Goal: Task Accomplishment & Management: Complete application form

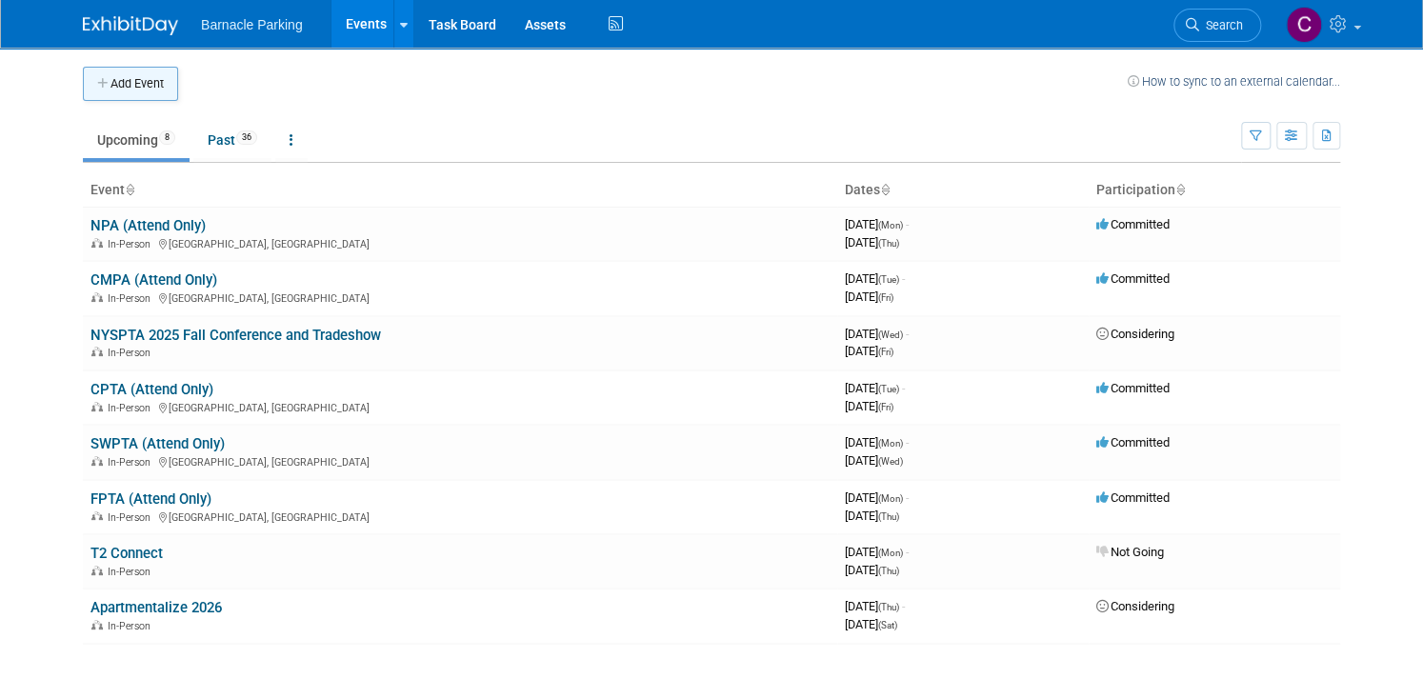
click at [122, 91] on button "Add Event" at bounding box center [130, 84] width 95 height 34
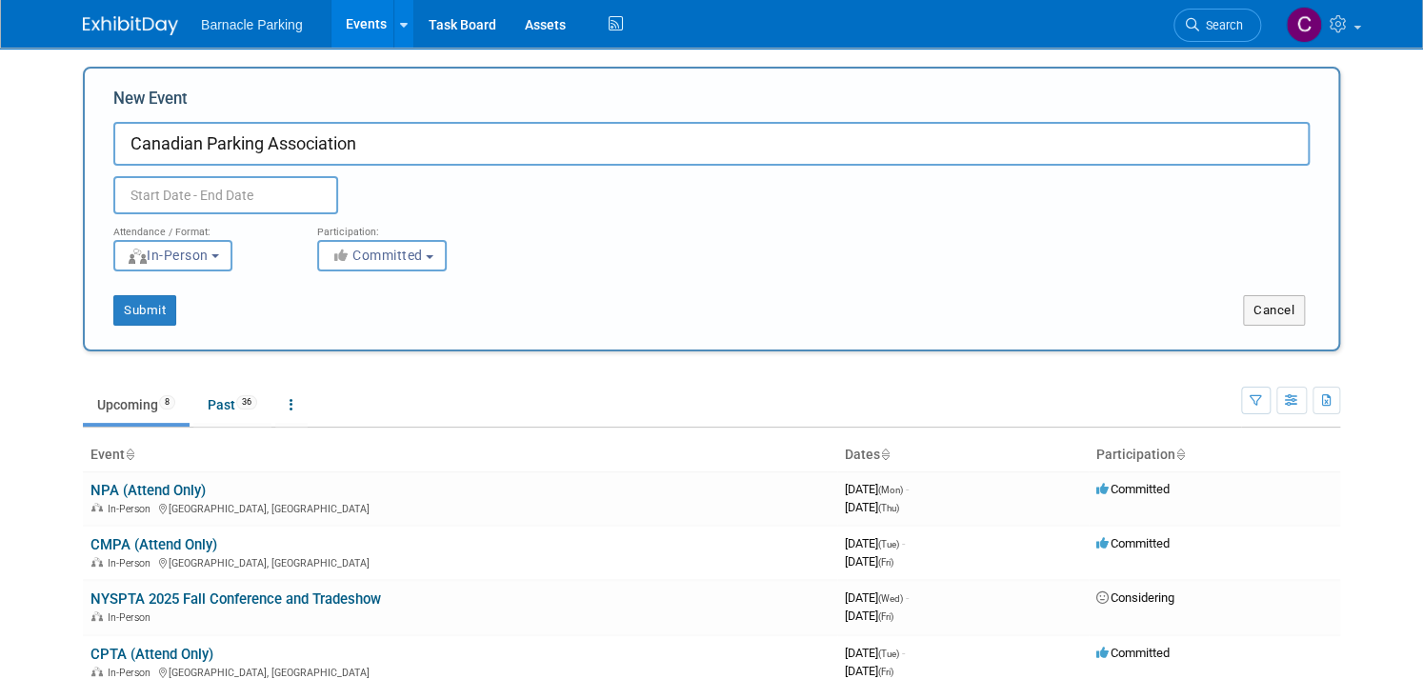
paste input "2025 Annual Conference and Trade Show"
click at [362, 140] on input "Canadian Parking Association 2025 Annual Conference and Trade Show" at bounding box center [711, 144] width 1196 height 44
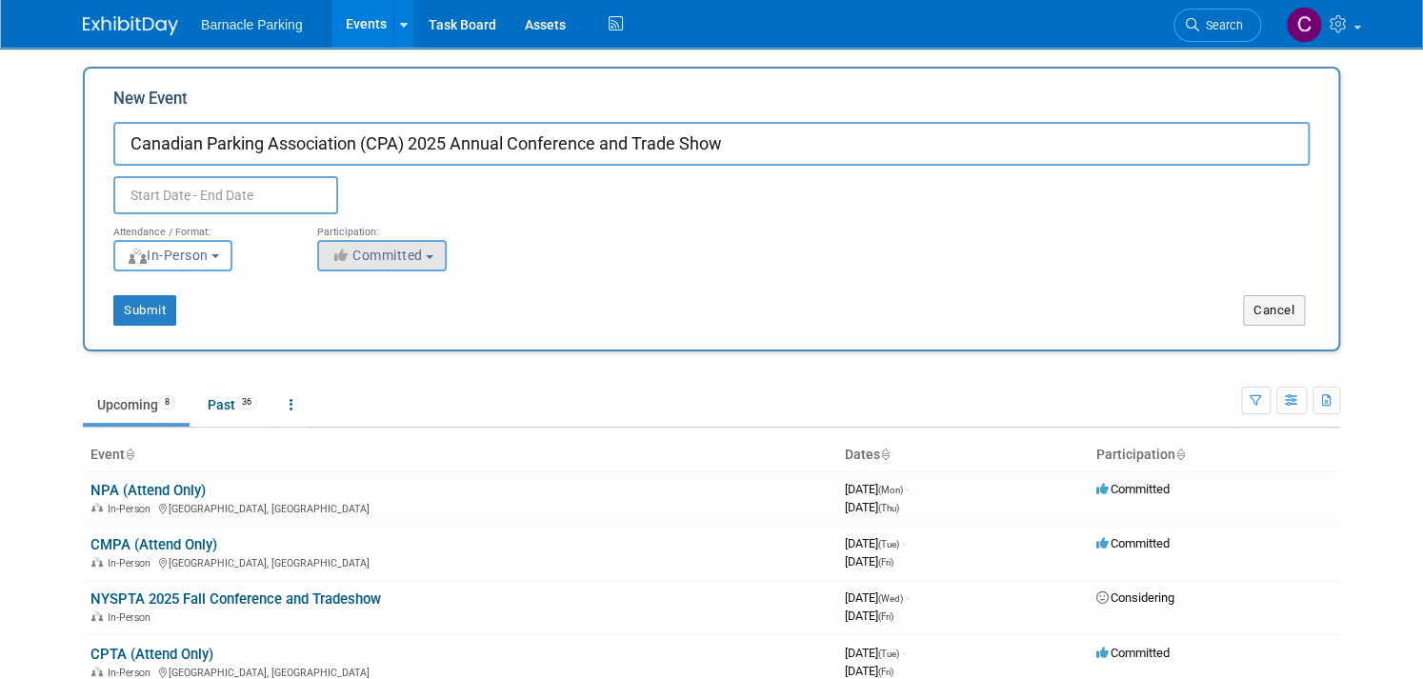
type input "Canadian Parking Association (CPA) 2025 Annual Conference and Trade Show"
click at [374, 257] on span "Committed" at bounding box center [376, 255] width 92 height 15
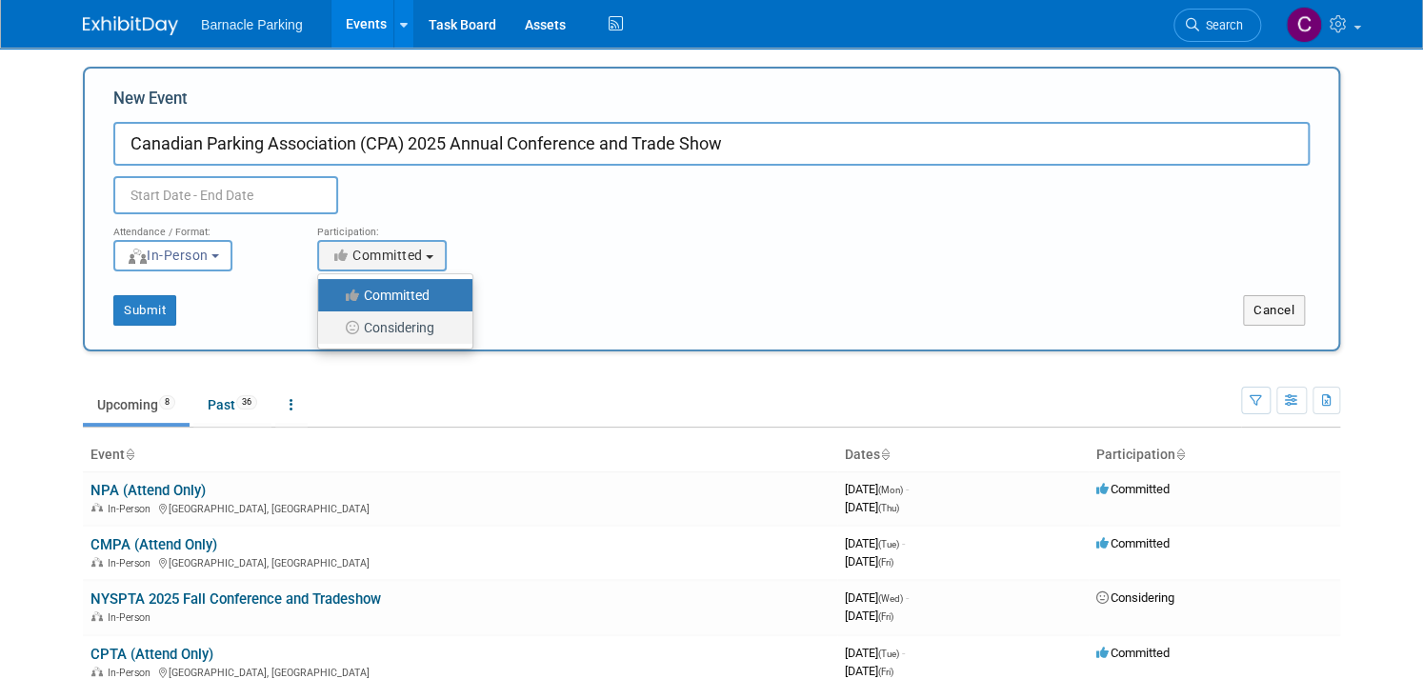
click at [374, 330] on label "Considering" at bounding box center [391, 327] width 126 height 25
click at [335, 330] on input "Considering" at bounding box center [329, 328] width 12 height 12
select select "2"
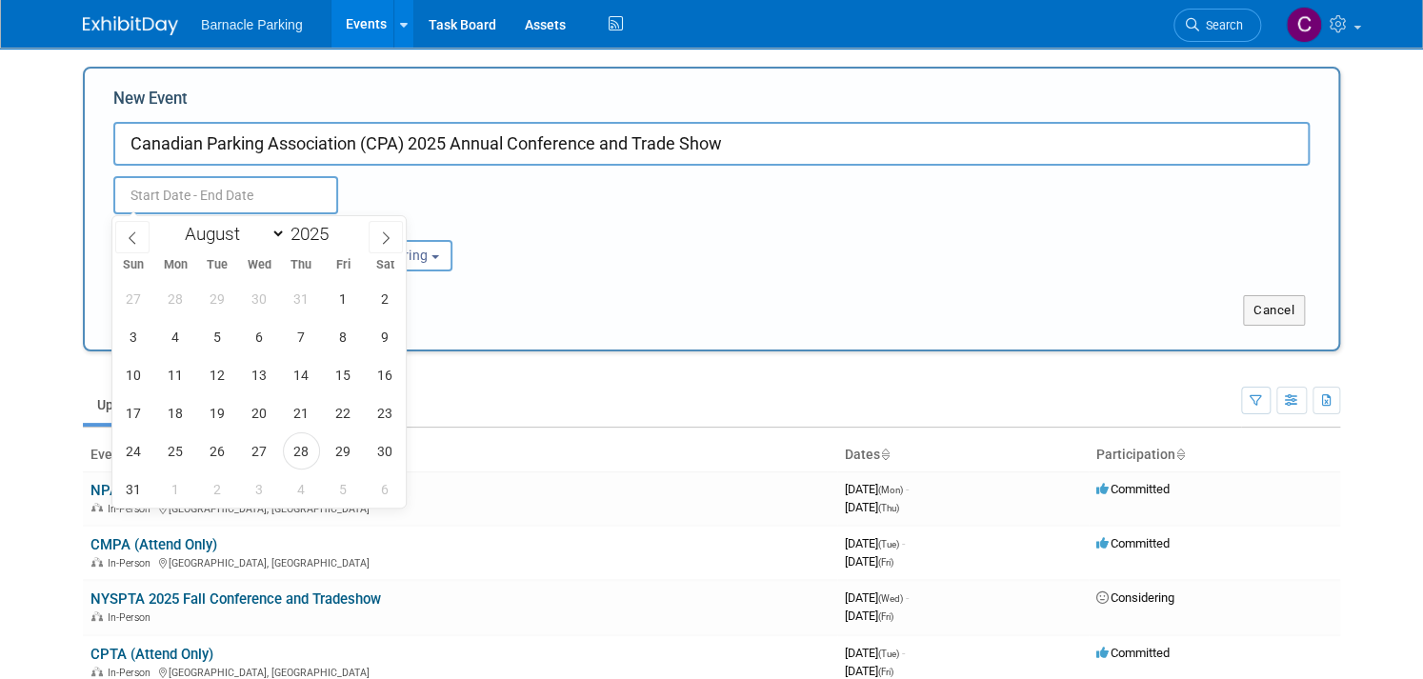
click at [225, 193] on input "text" at bounding box center [225, 195] width 225 height 38
click at [378, 236] on span at bounding box center [386, 237] width 34 height 32
select select "9"
click at [142, 335] on span "5" at bounding box center [133, 336] width 37 height 37
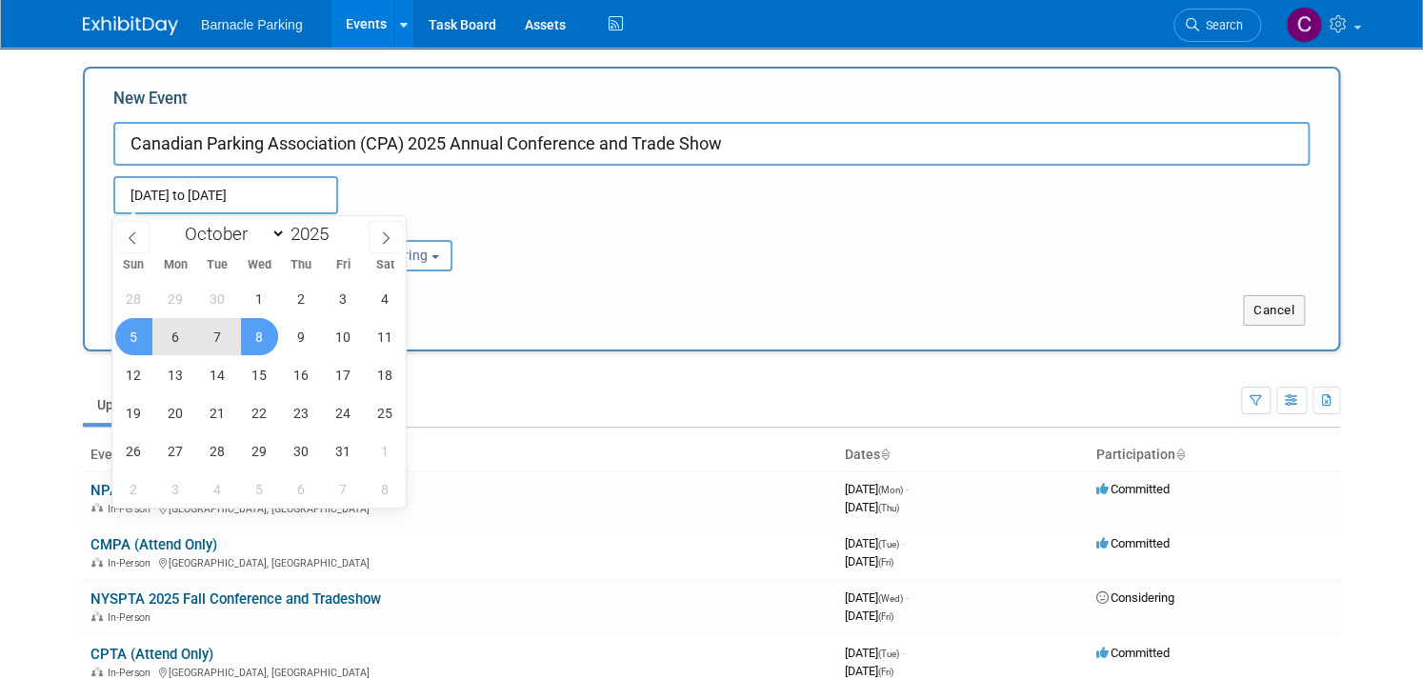
click at [270, 336] on span "8" at bounding box center [259, 336] width 37 height 37
type input "Oct 5, 2025 to Oct 8, 2025"
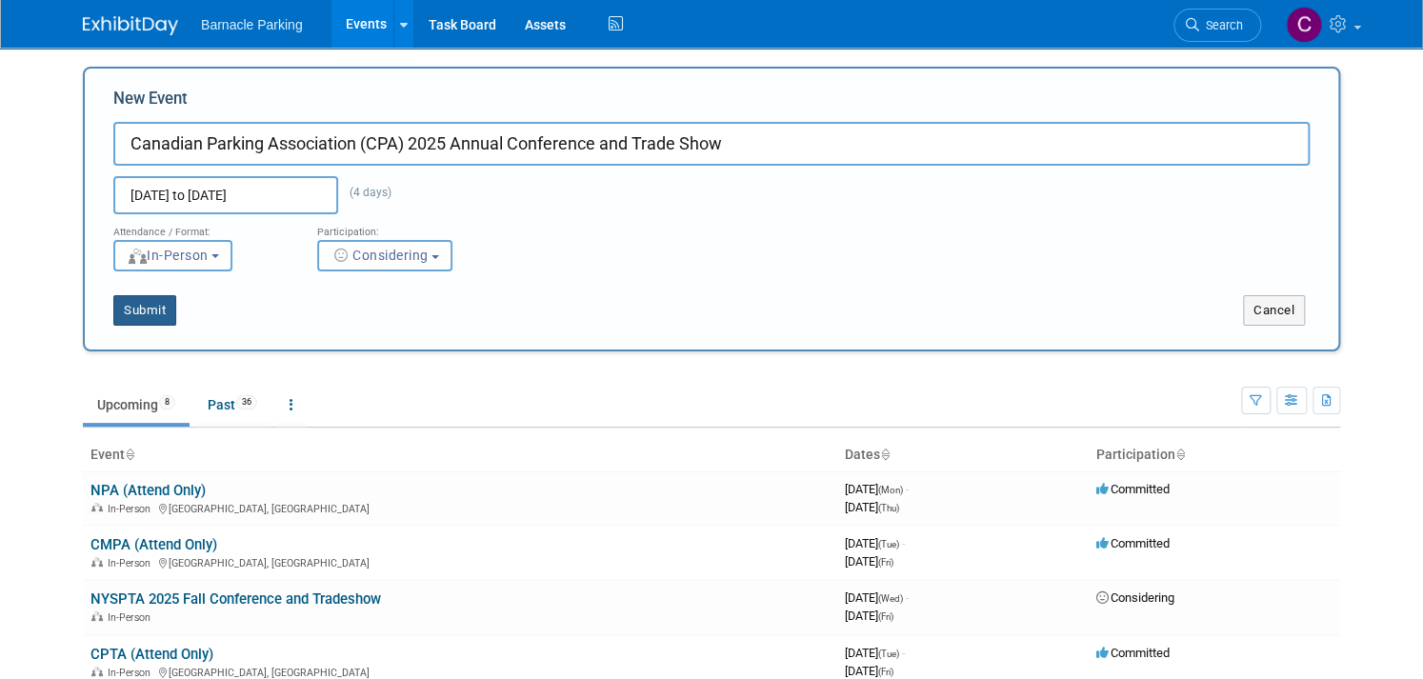
click at [148, 311] on button "Submit" at bounding box center [144, 310] width 63 height 30
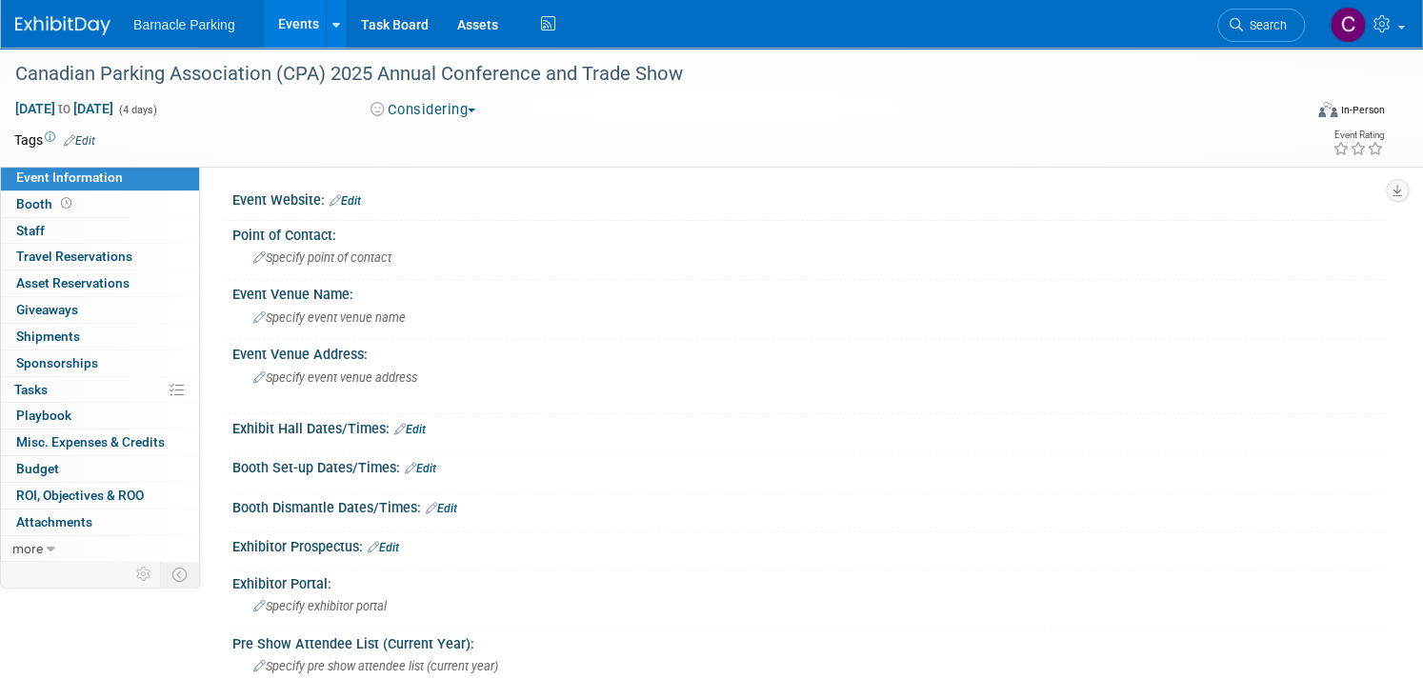
click at [67, 33] on img at bounding box center [62, 25] width 95 height 19
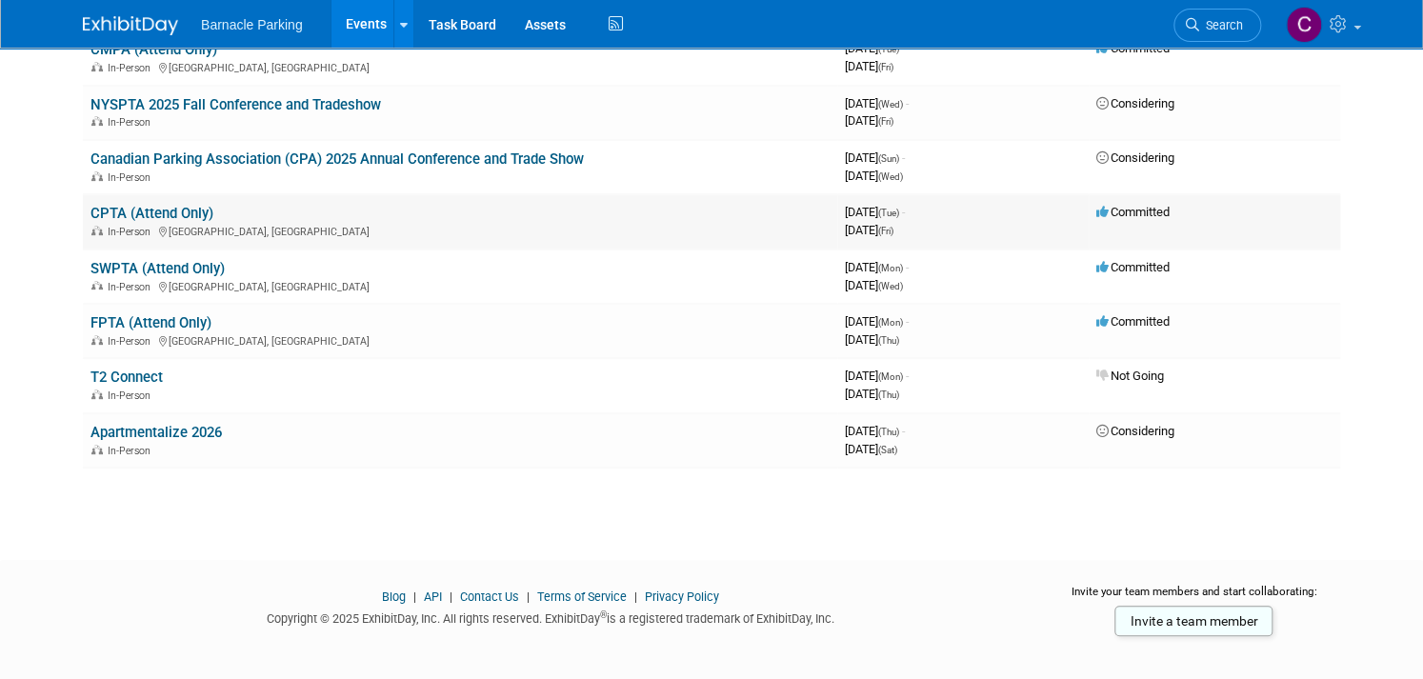
scroll to position [230, 0]
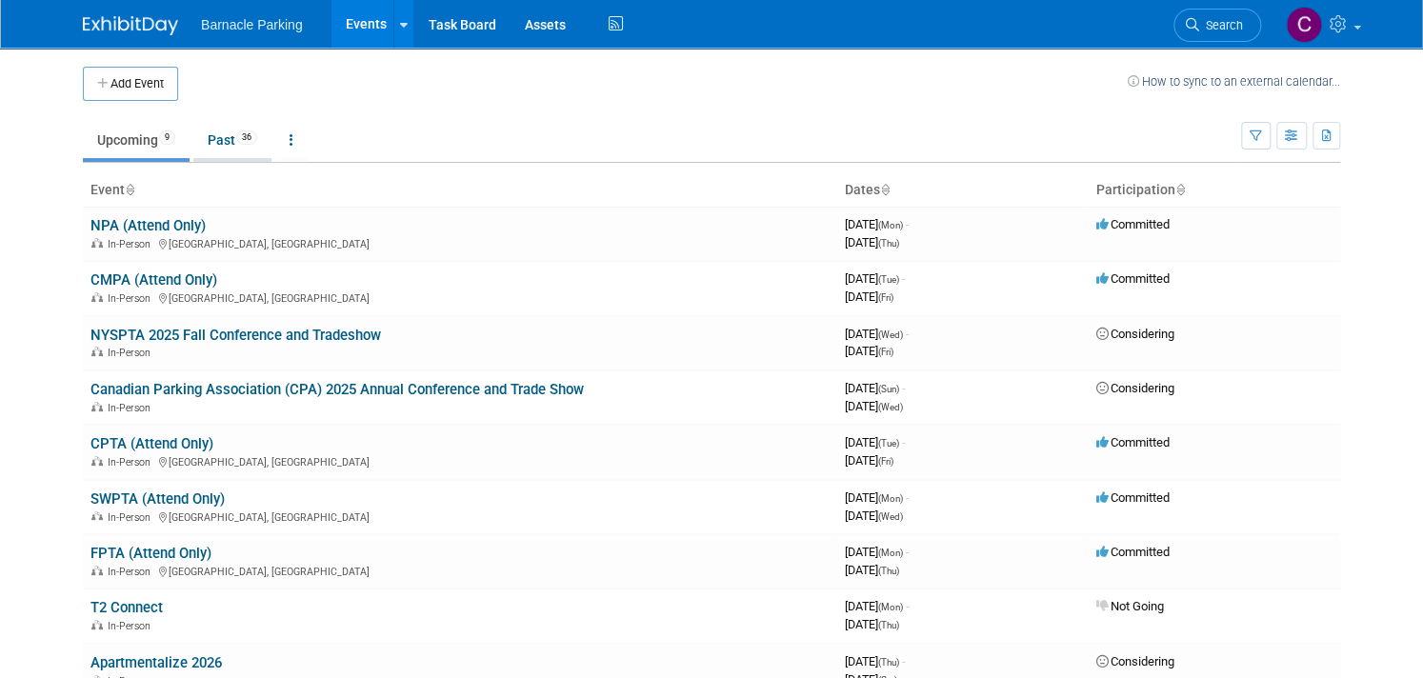
click at [233, 140] on link "Past 36" at bounding box center [232, 140] width 78 height 36
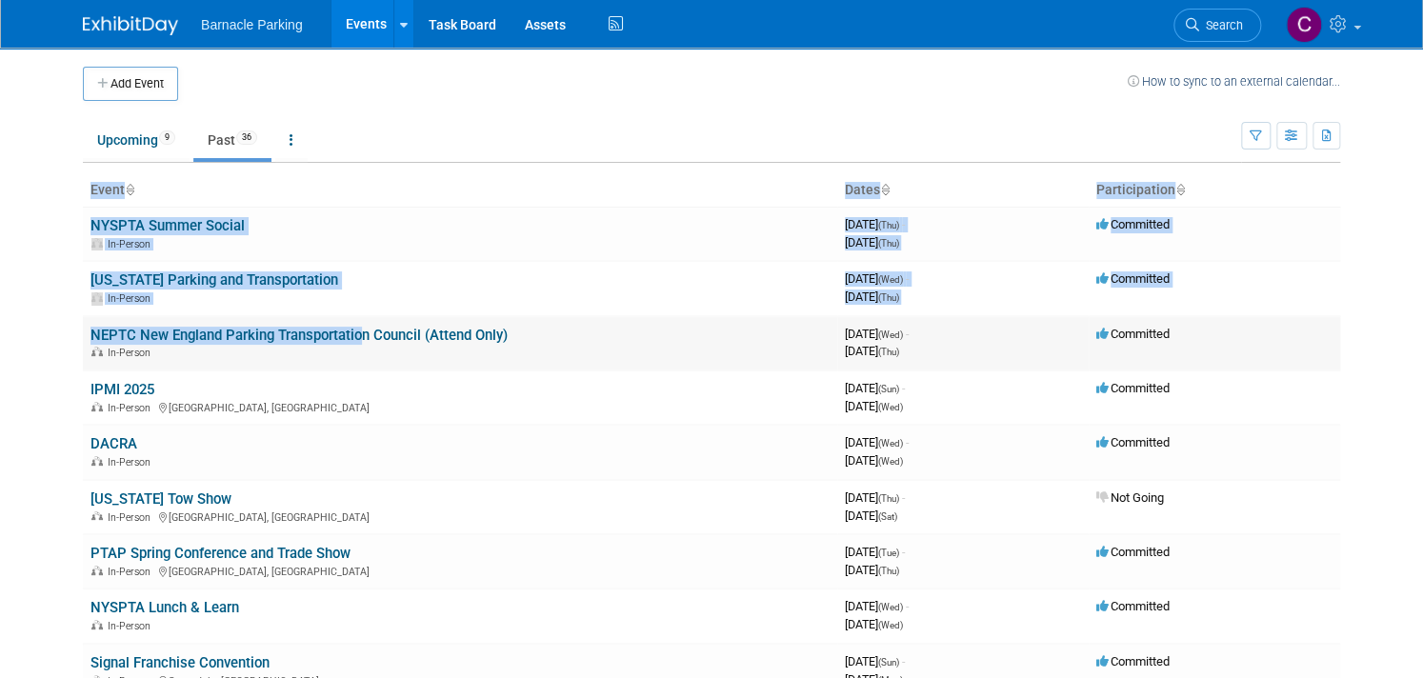
drag, startPoint x: 72, startPoint y: 328, endPoint x: 391, endPoint y: 337, distance: 319.2
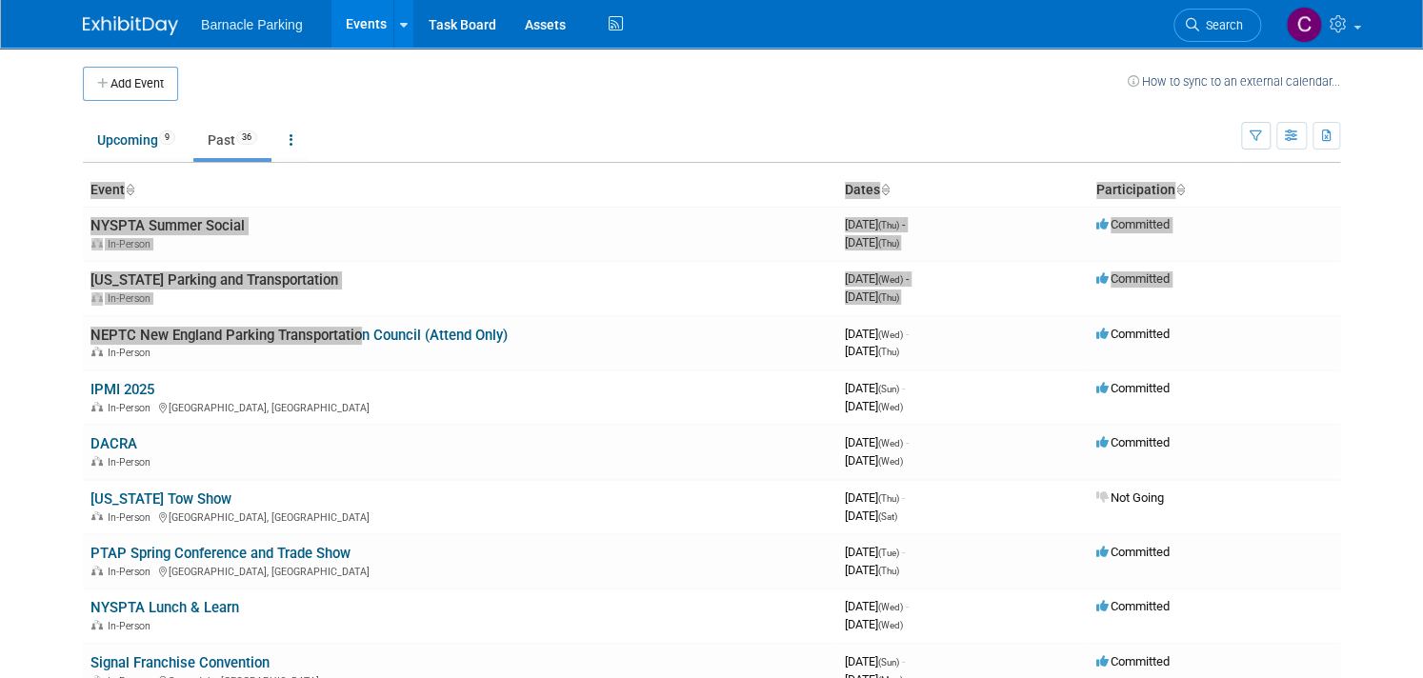
click at [57, 392] on body "Barnacle Parking Events Add Event Bulk Upload Events Shareable Event Boards Rec…" at bounding box center [711, 339] width 1423 height 678
click at [32, 370] on body "Barnacle Parking Events Add Event Bulk Upload Events Shareable Event Boards Rec…" at bounding box center [711, 339] width 1423 height 678
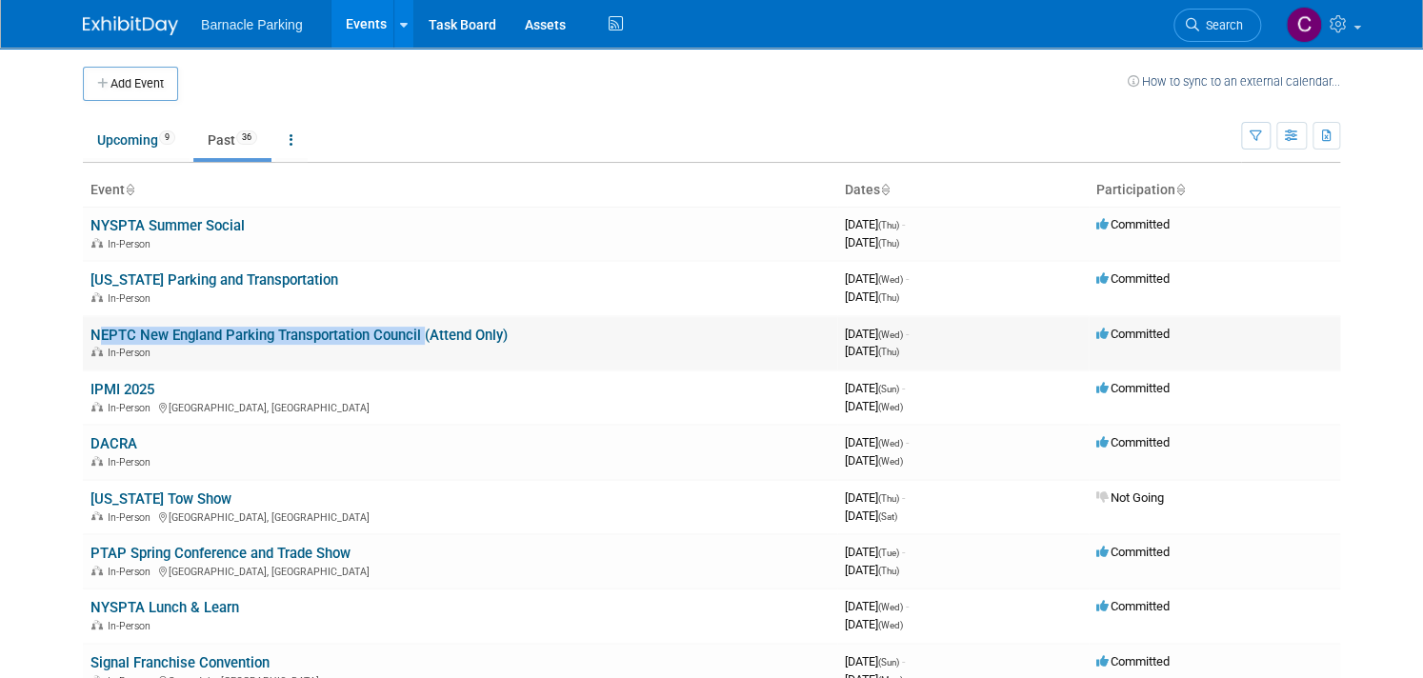
drag, startPoint x: 88, startPoint y: 330, endPoint x: 422, endPoint y: 328, distance: 334.3
click at [422, 328] on td "NEPTC New England Parking Transportation Council (Attend Only) In-Person" at bounding box center [460, 343] width 754 height 54
copy link "NEPTC New England Parking Transportation Council"
click at [142, 145] on link "Upcoming 9" at bounding box center [136, 140] width 107 height 36
click at [141, 133] on link "Upcoming 9" at bounding box center [136, 140] width 107 height 36
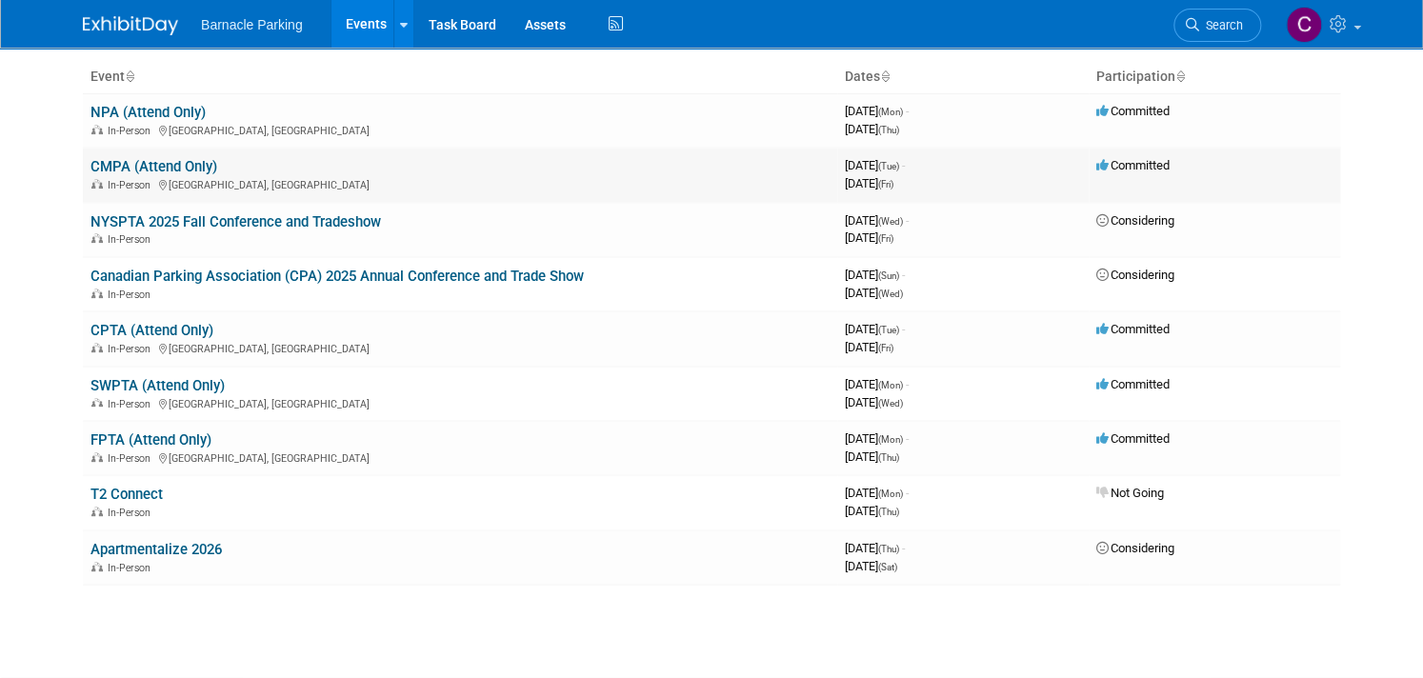
scroll to position [110, 0]
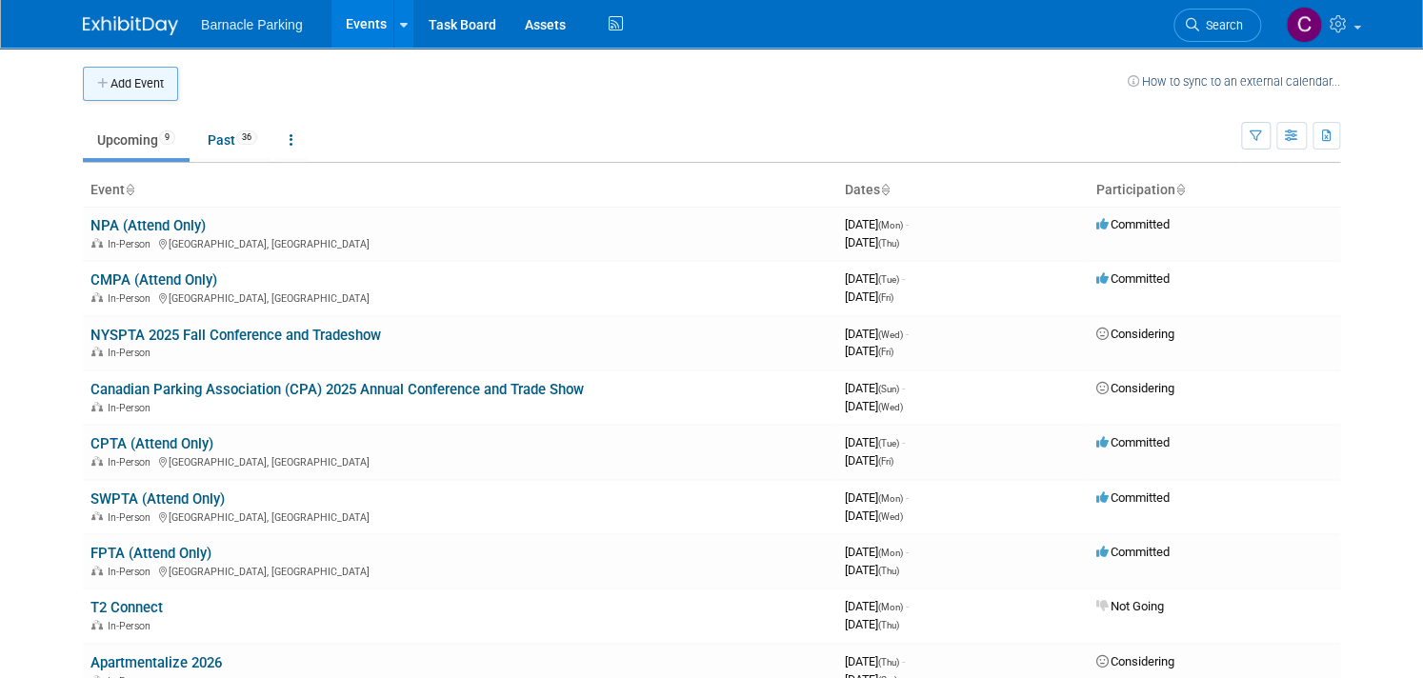
click at [153, 91] on button "Add Event" at bounding box center [130, 84] width 95 height 34
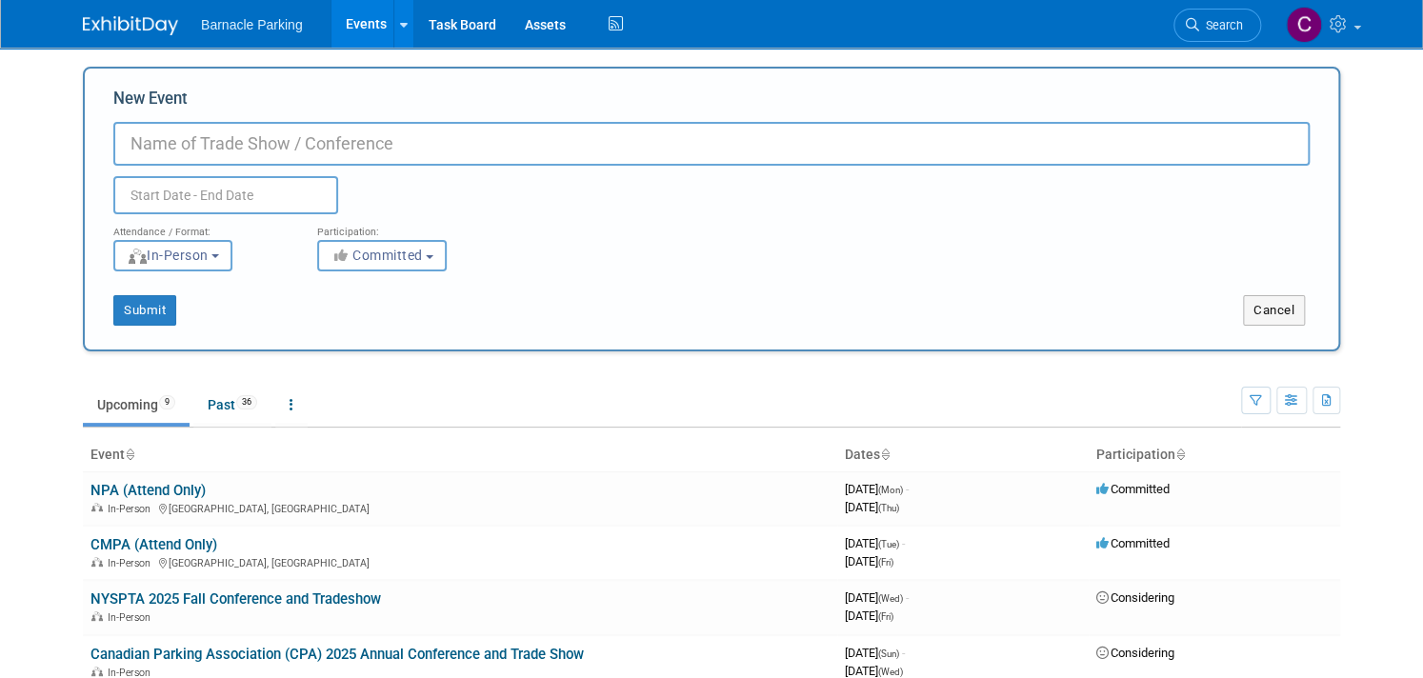
click at [281, 149] on input "New Event" at bounding box center [711, 144] width 1196 height 44
paste input "NEPTC New England Parking Transportation Council"
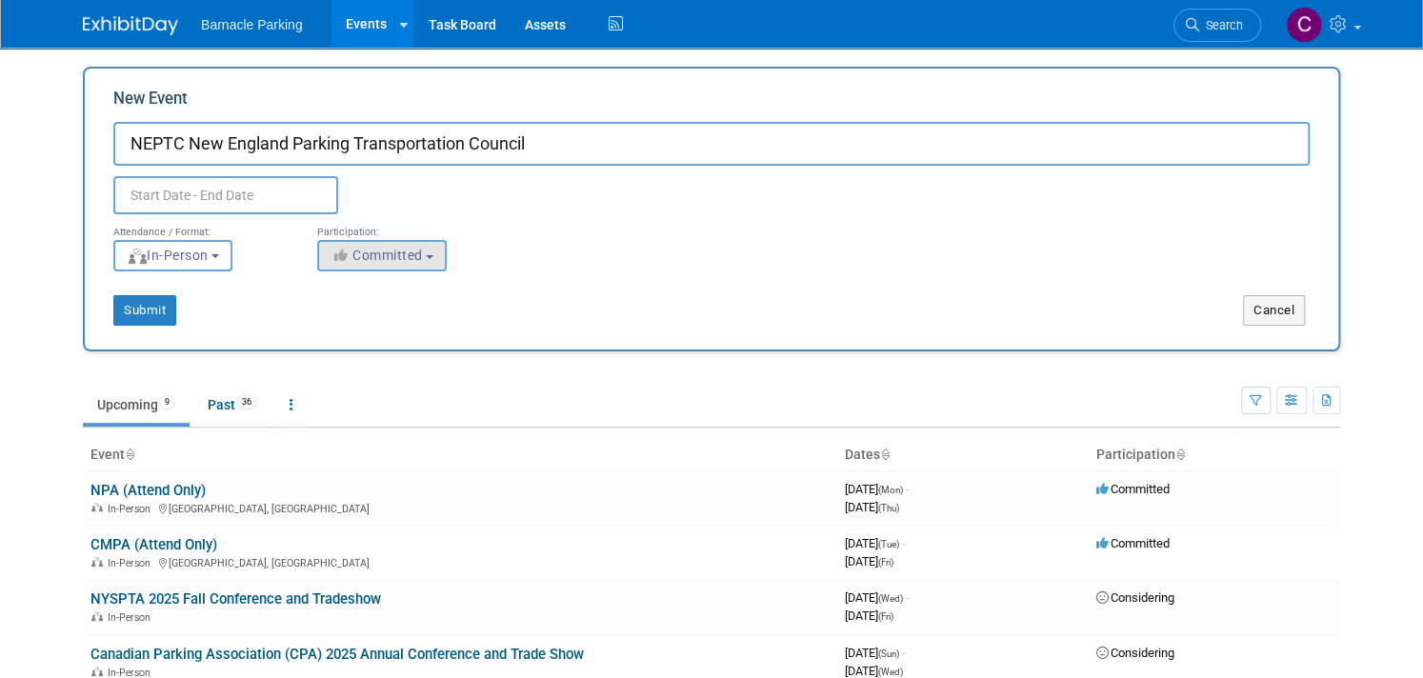
type input "NEPTC New England Parking Transportation Council"
click at [392, 251] on span "Committed" at bounding box center [376, 255] width 92 height 15
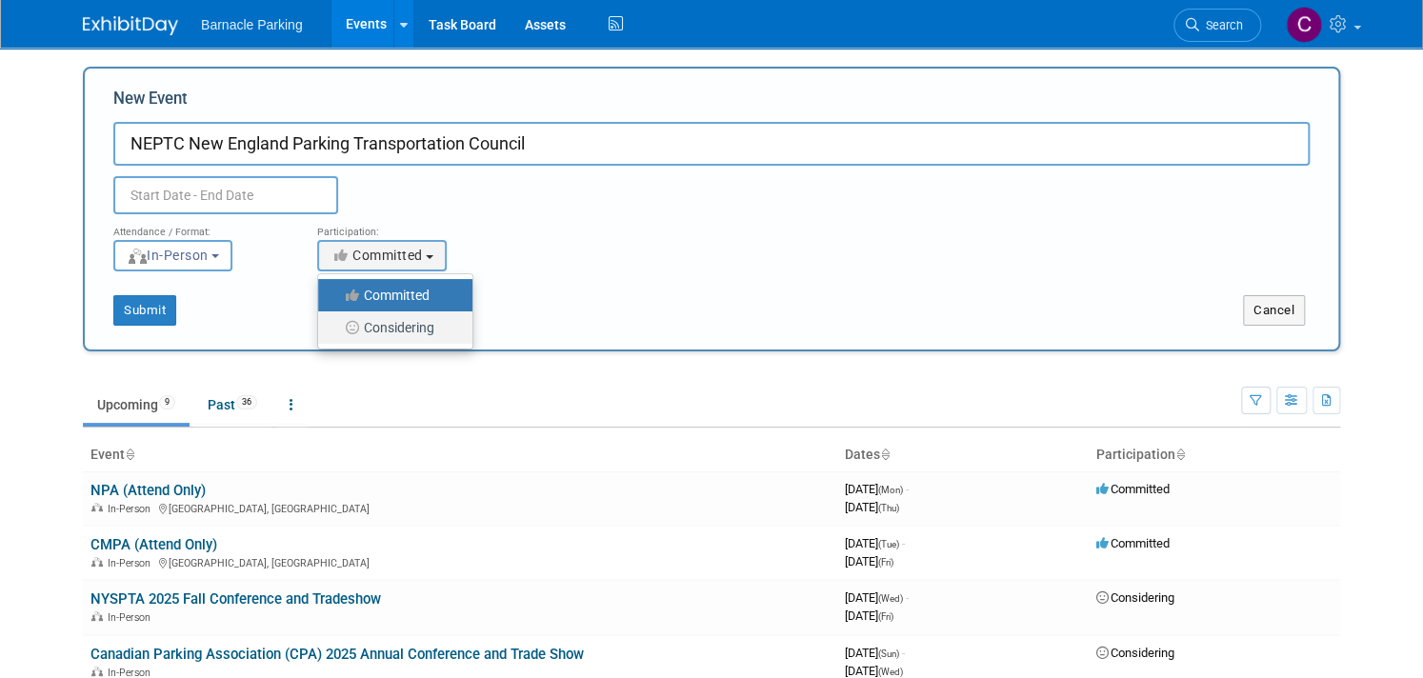
click at [404, 321] on label "Considering" at bounding box center [391, 327] width 126 height 25
click at [335, 322] on input "Considering" at bounding box center [329, 328] width 12 height 12
select select "2"
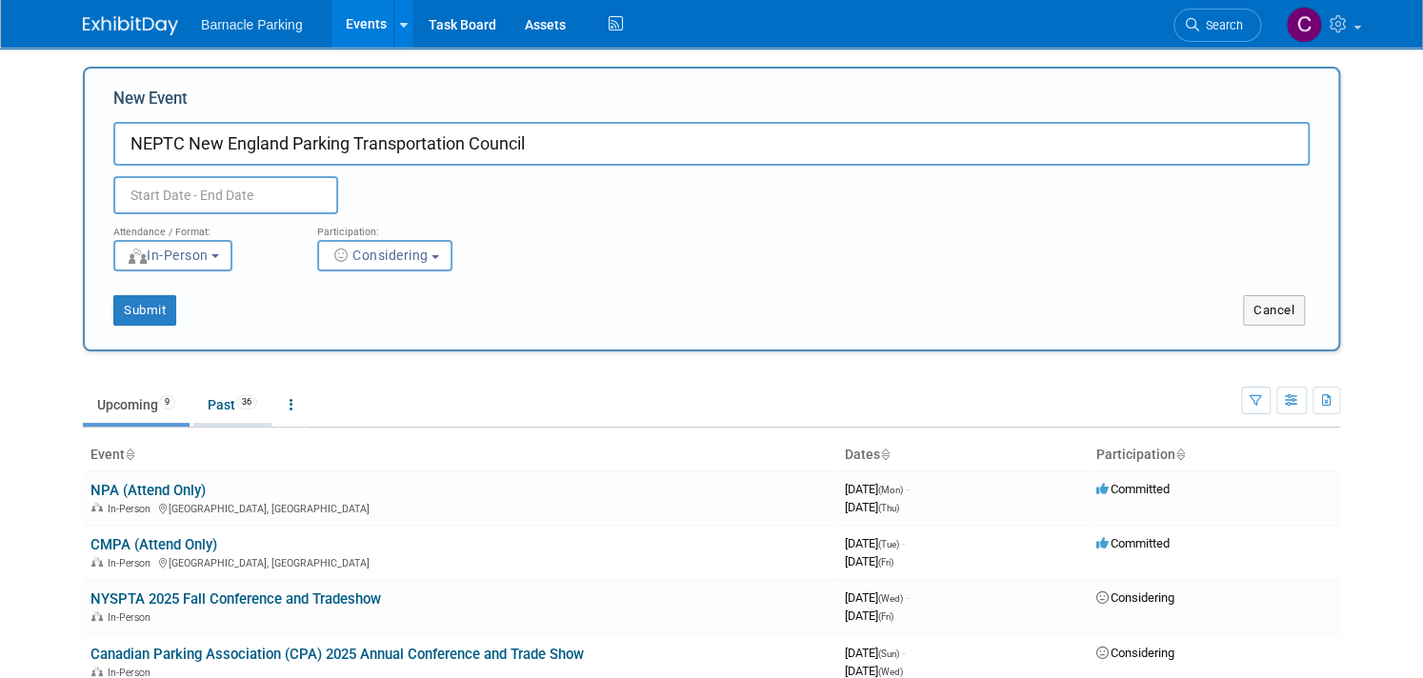
click at [225, 409] on link "Past 36" at bounding box center [232, 405] width 78 height 36
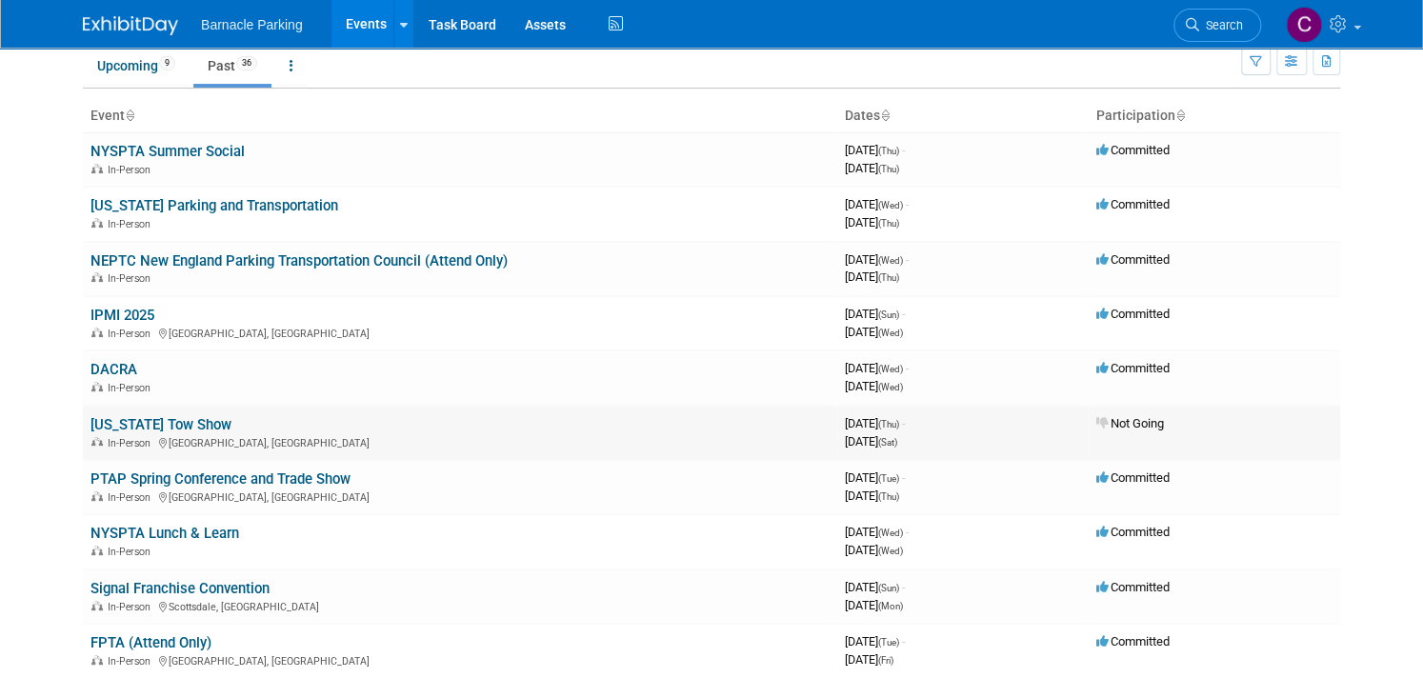
scroll to position [76, 0]
click at [131, 71] on link "Upcoming 9" at bounding box center [136, 64] width 107 height 36
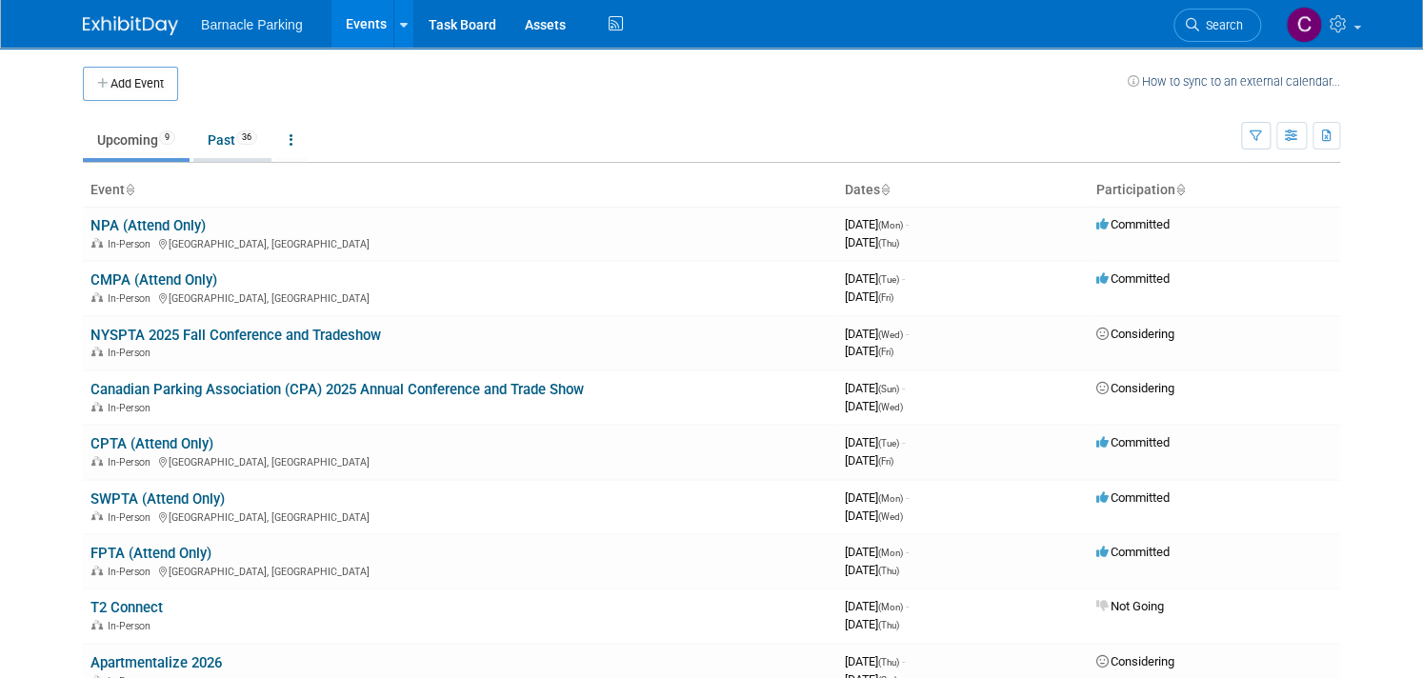
click at [233, 133] on link "Past 36" at bounding box center [232, 140] width 78 height 36
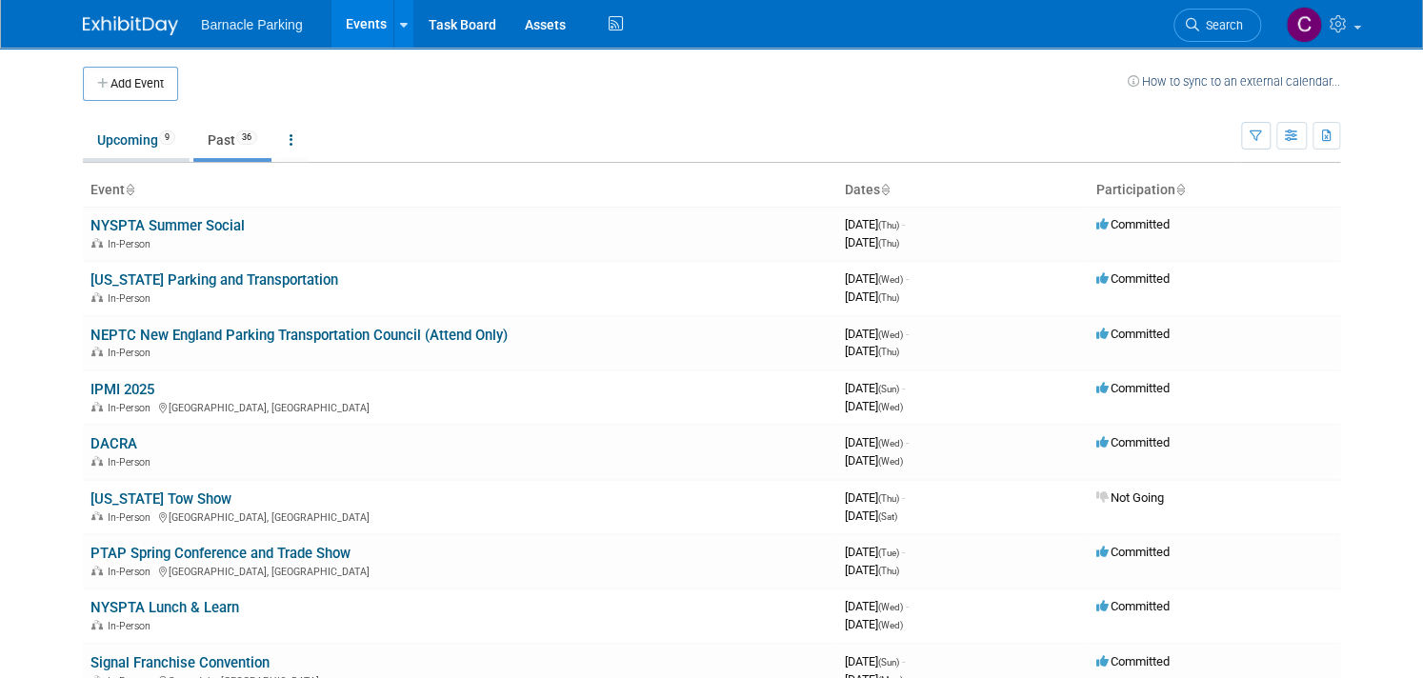
click at [117, 140] on link "Upcoming 9" at bounding box center [136, 140] width 107 height 36
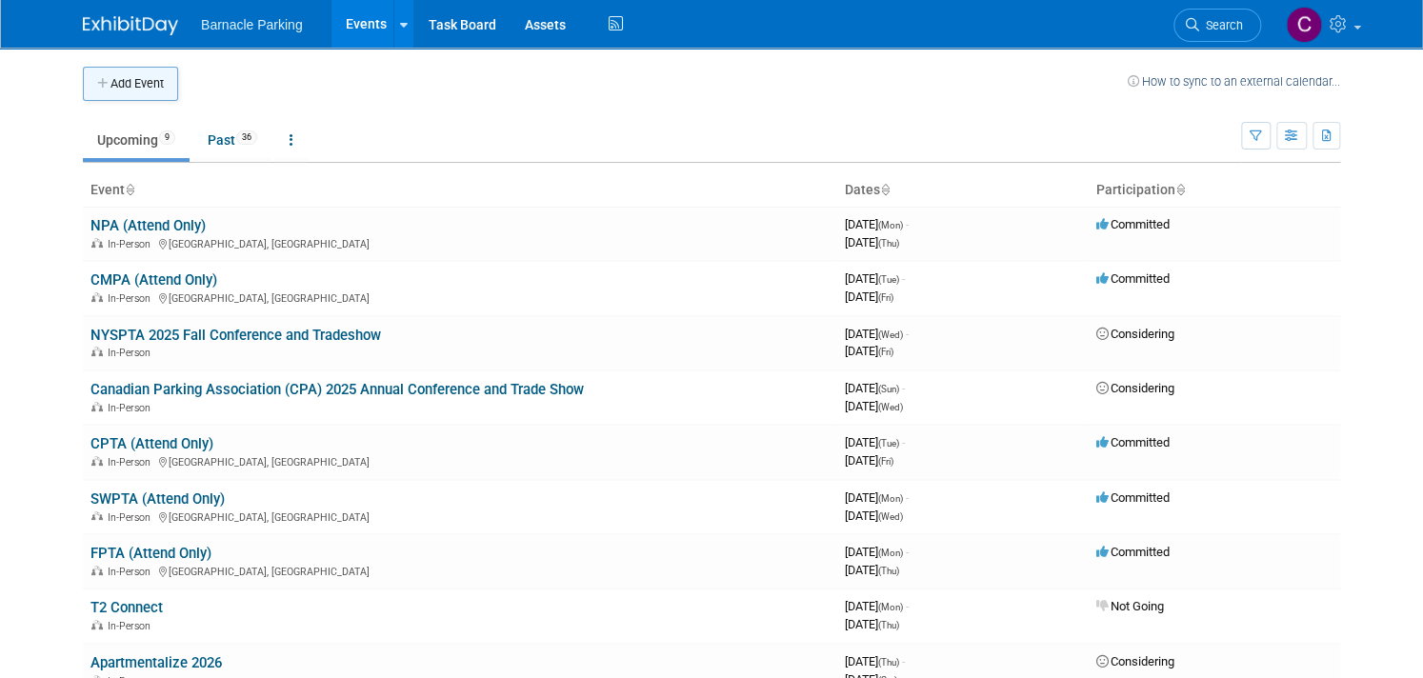
click at [126, 82] on button "Add Event" at bounding box center [130, 84] width 95 height 34
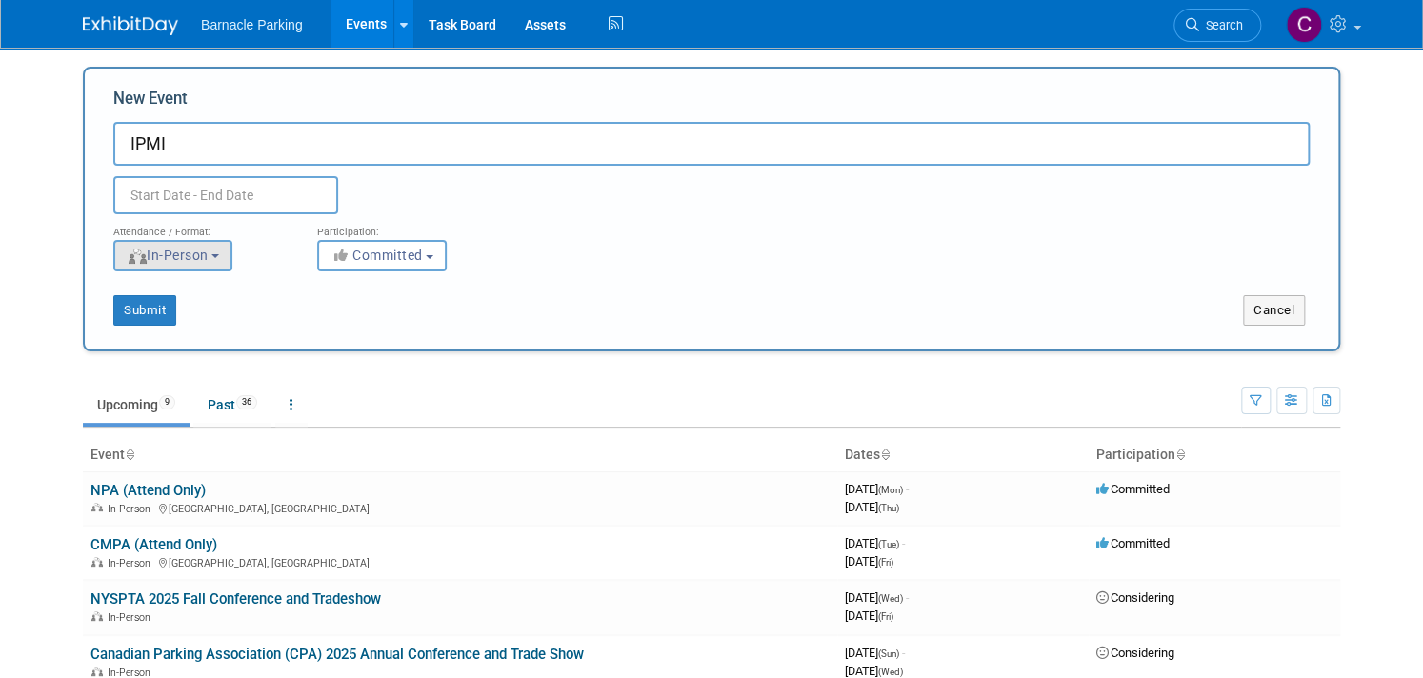
click at [208, 259] on span "In-Person" at bounding box center [168, 255] width 82 height 15
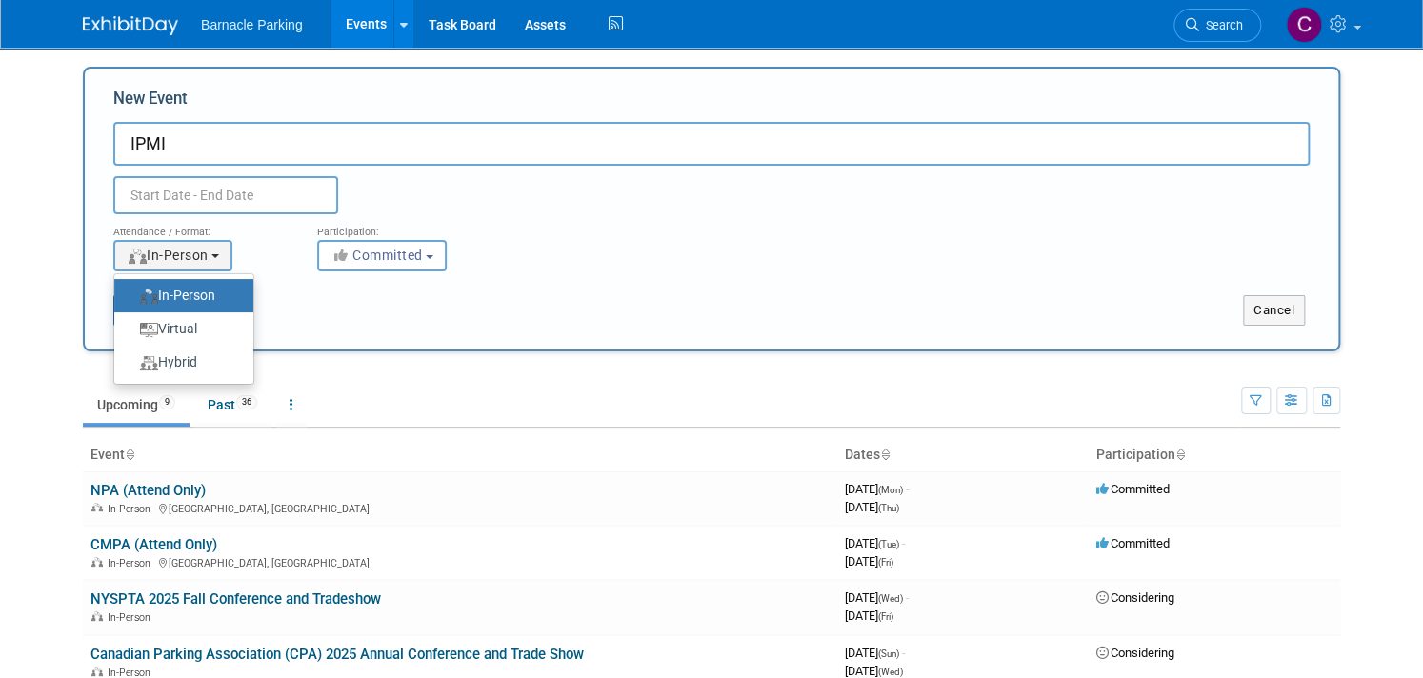
click at [484, 217] on div "Participation:" at bounding box center [404, 226] width 175 height 25
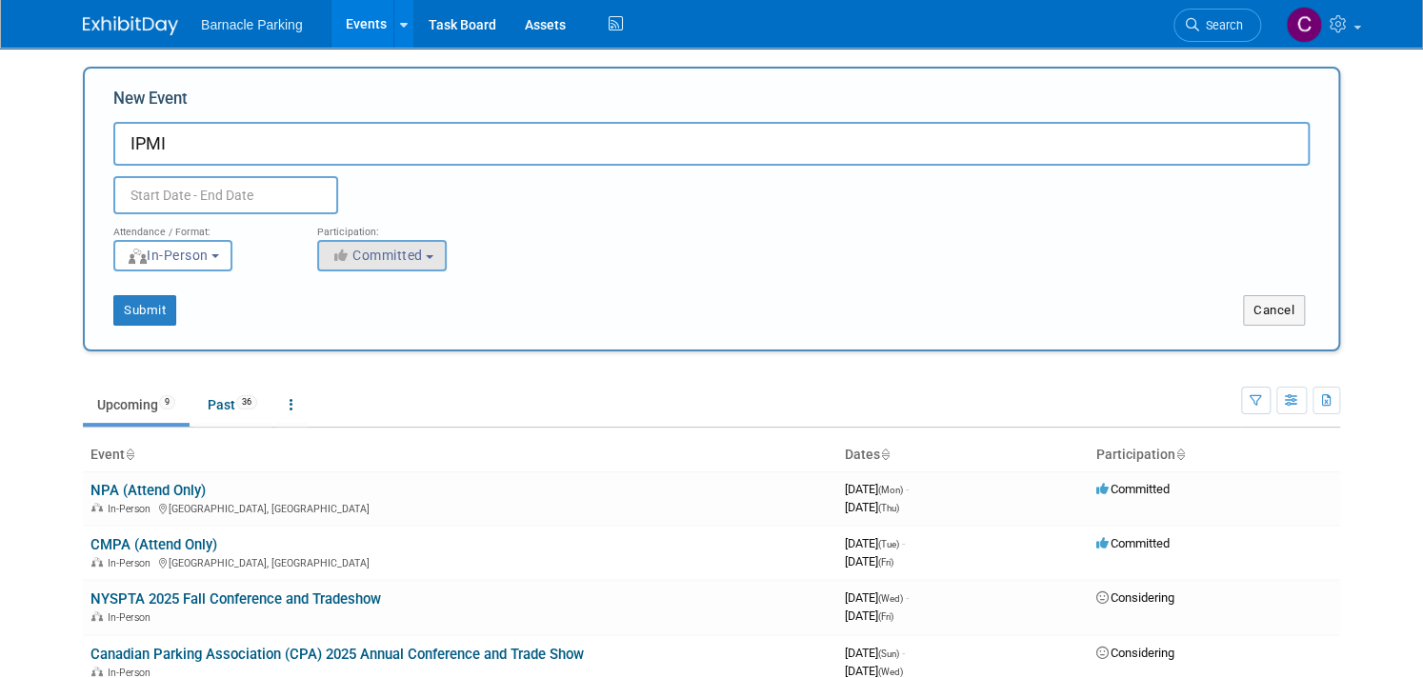
click at [428, 267] on button "Committed" at bounding box center [382, 255] width 130 height 31
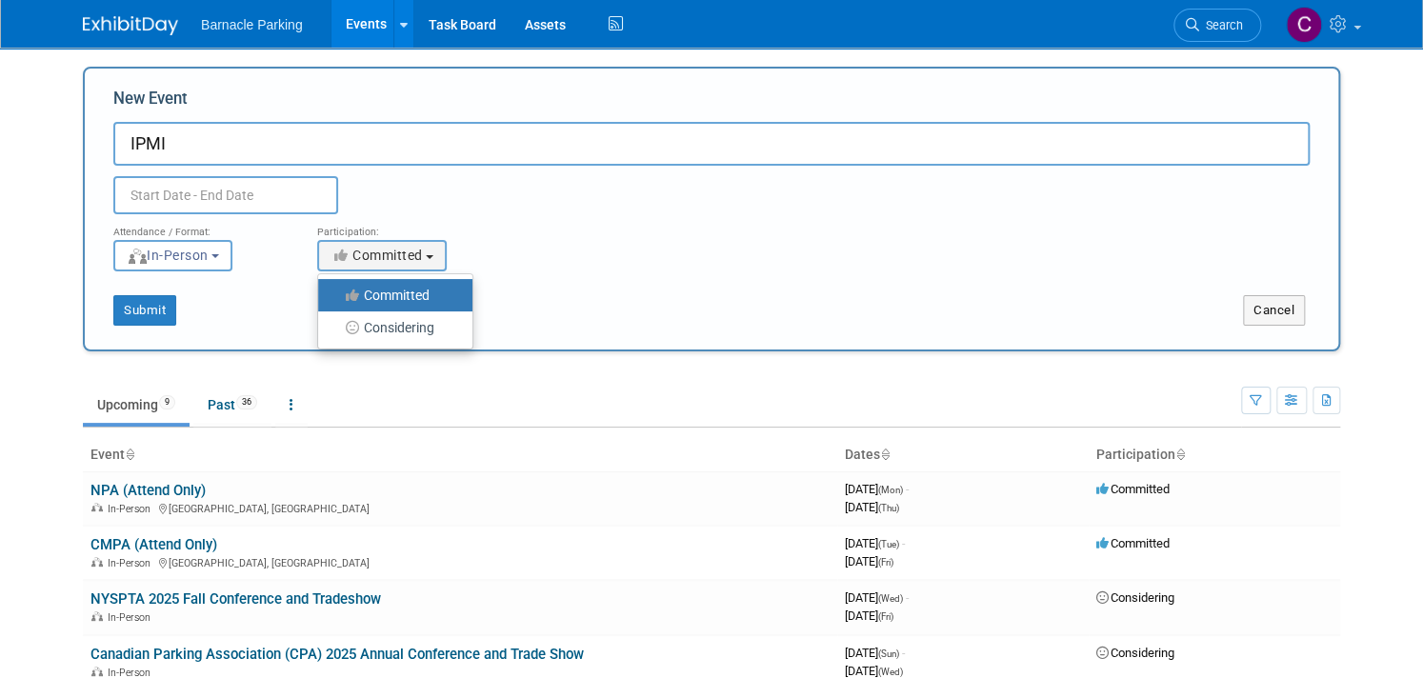
click at [503, 219] on div "Participation: <i class="fas fa-thumbs-up" style="color: #a5a5a5; padding-right…" at bounding box center [405, 242] width 204 height 57
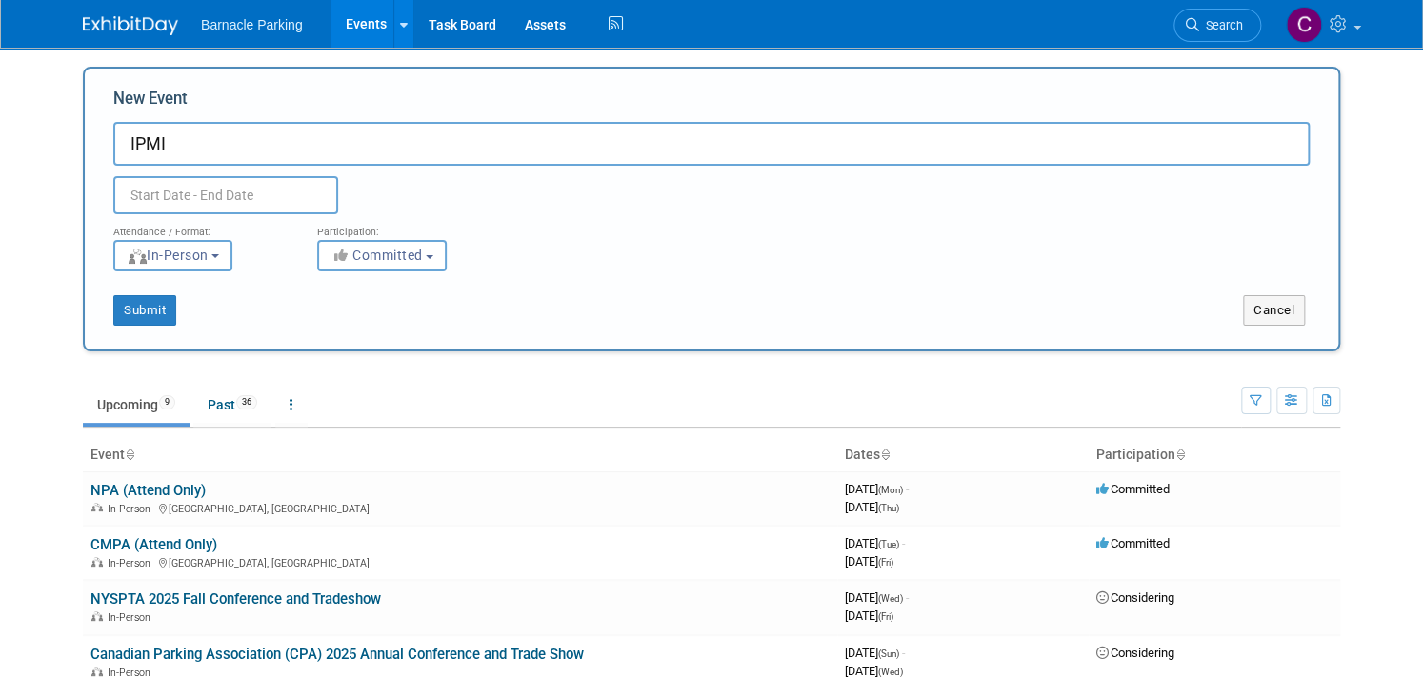
click at [565, 137] on input "IPMI" at bounding box center [711, 144] width 1196 height 44
type input "IPMI 2026"
click at [175, 214] on div "Attendance / Format:" at bounding box center [200, 226] width 175 height 25
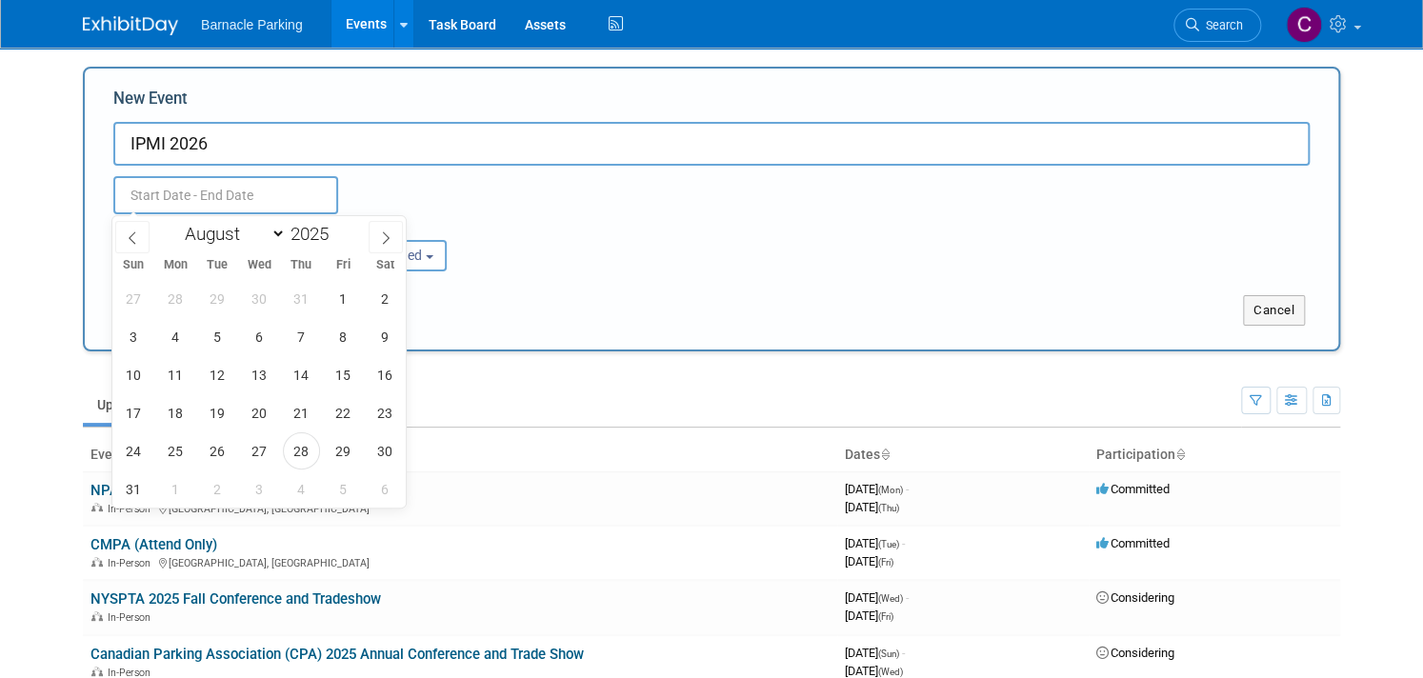
click at [173, 200] on input "text" at bounding box center [225, 195] width 225 height 38
select select "5"
click at [339, 228] on span at bounding box center [336, 228] width 13 height 11
type input "2026"
click at [140, 374] on span "14" at bounding box center [133, 374] width 37 height 37
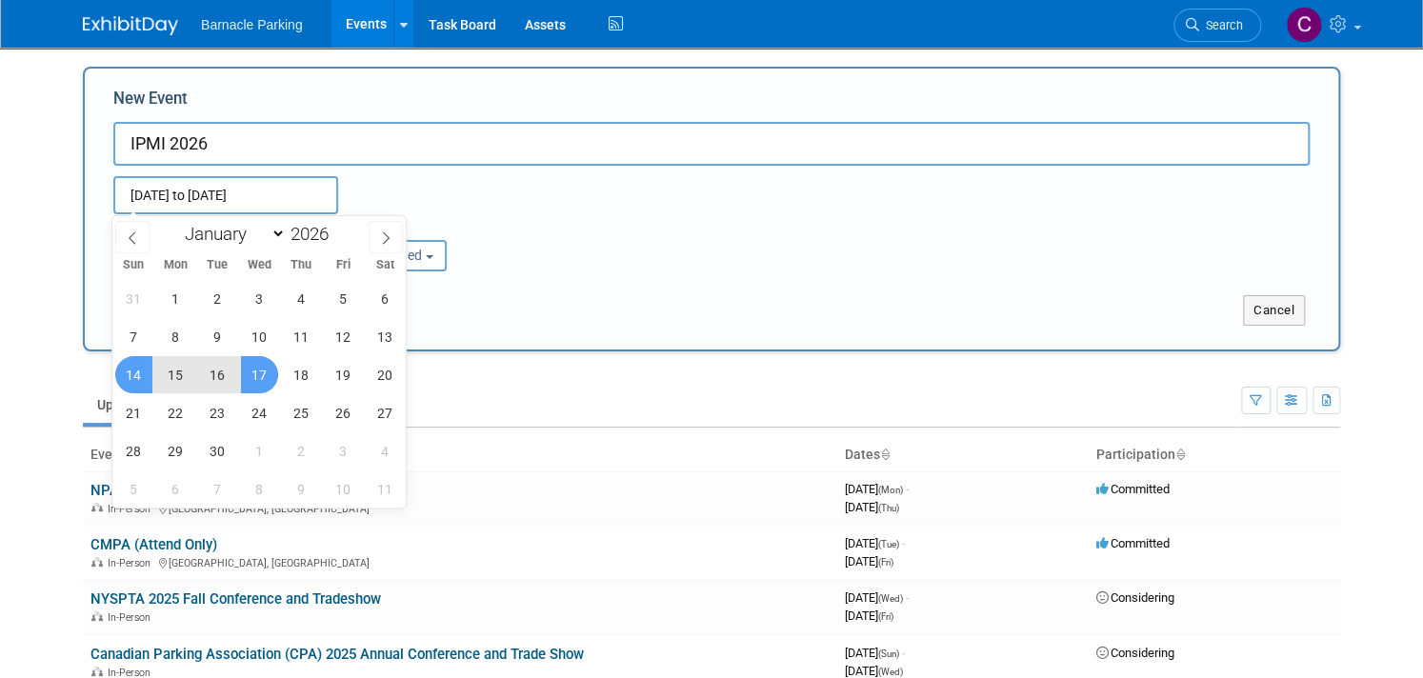
click at [256, 377] on span "17" at bounding box center [259, 374] width 37 height 37
type input "Jun 14, 2026 to Jun 17, 2026"
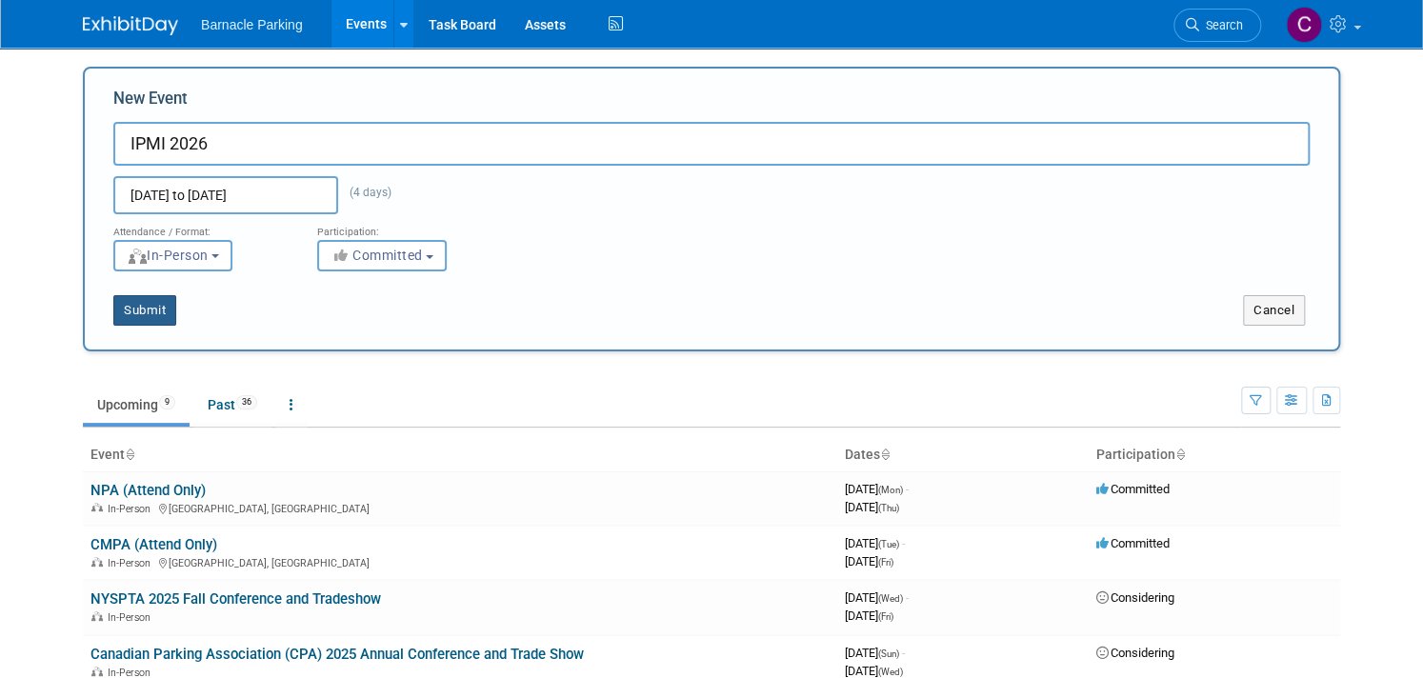
click at [144, 314] on button "Submit" at bounding box center [144, 310] width 63 height 30
click at [165, 147] on input "IPMI 2026" at bounding box center [711, 144] width 1196 height 44
paste input "Apartmentalize"
type input "Apartmentalize"
click at [187, 194] on input "Jun 14, 2026 to Jun 17, 2026" at bounding box center [225, 195] width 225 height 38
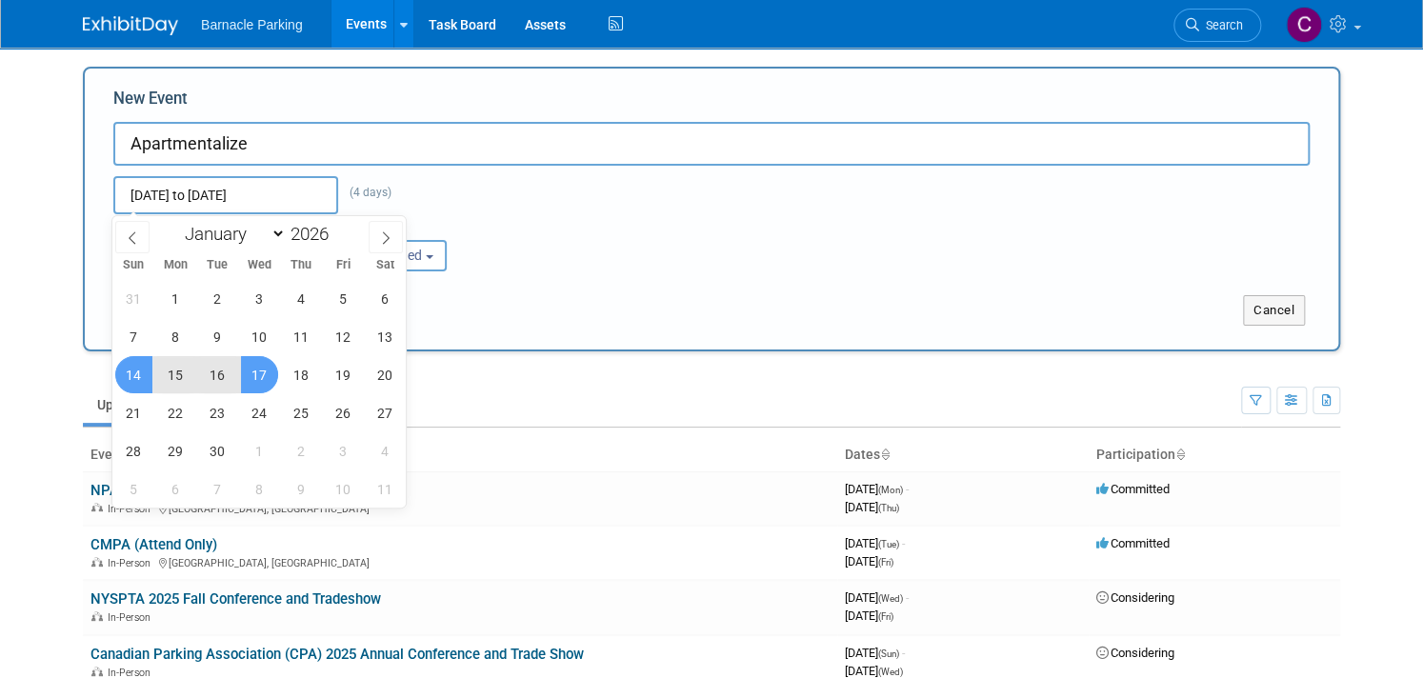
click at [265, 377] on span "17" at bounding box center [259, 374] width 37 height 37
click at [298, 373] on span "18" at bounding box center [301, 374] width 37 height 37
click at [345, 371] on span "19" at bounding box center [343, 374] width 37 height 37
click at [251, 386] on span "17" at bounding box center [259, 374] width 37 height 37
type input "[DATE] to [DATE]"
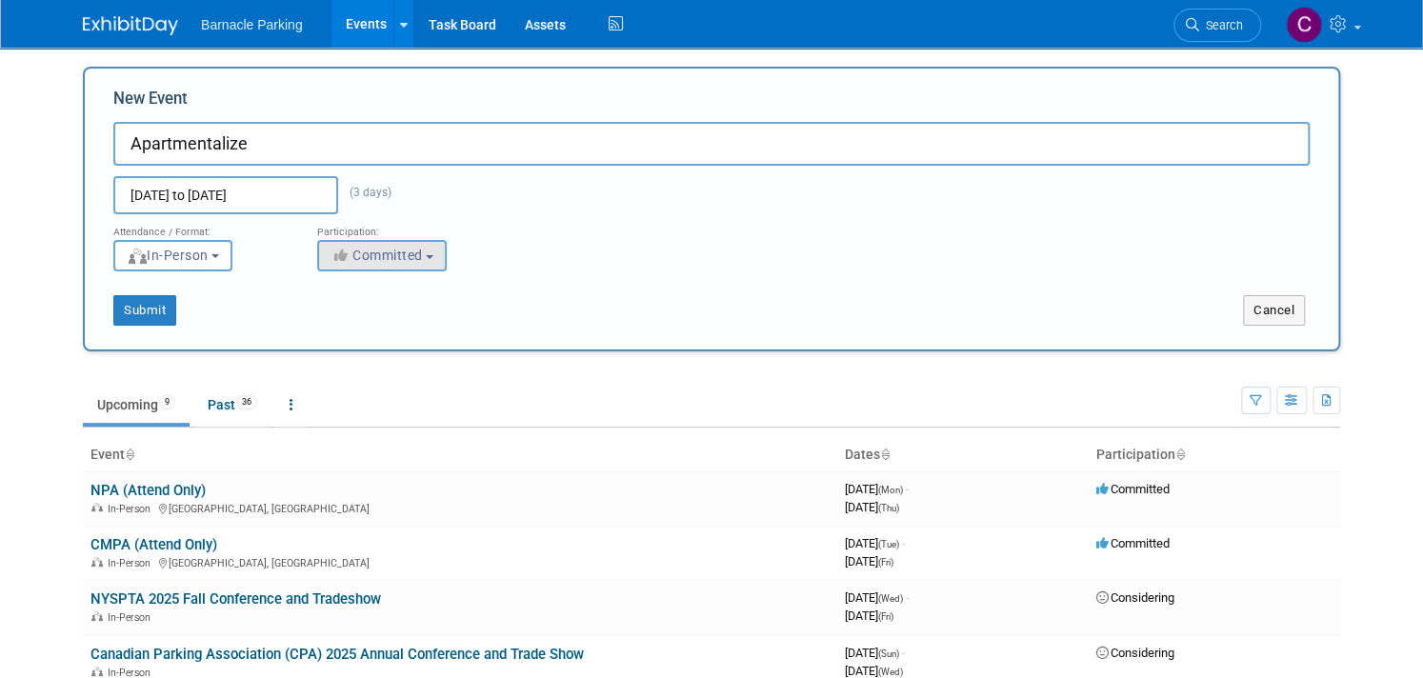
click at [381, 251] on span "Committed" at bounding box center [376, 255] width 92 height 15
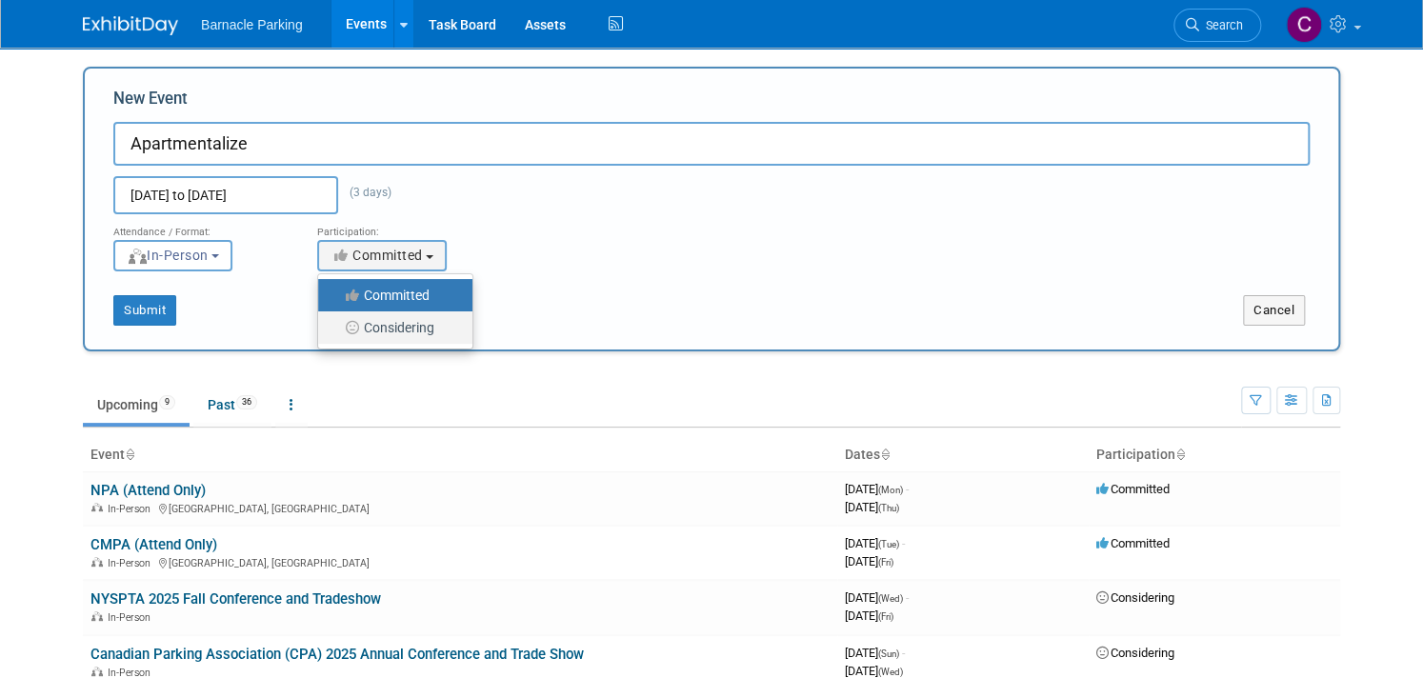
click at [384, 328] on label "Considering" at bounding box center [391, 327] width 126 height 25
click at [335, 328] on input "Considering" at bounding box center [329, 328] width 12 height 12
select select "2"
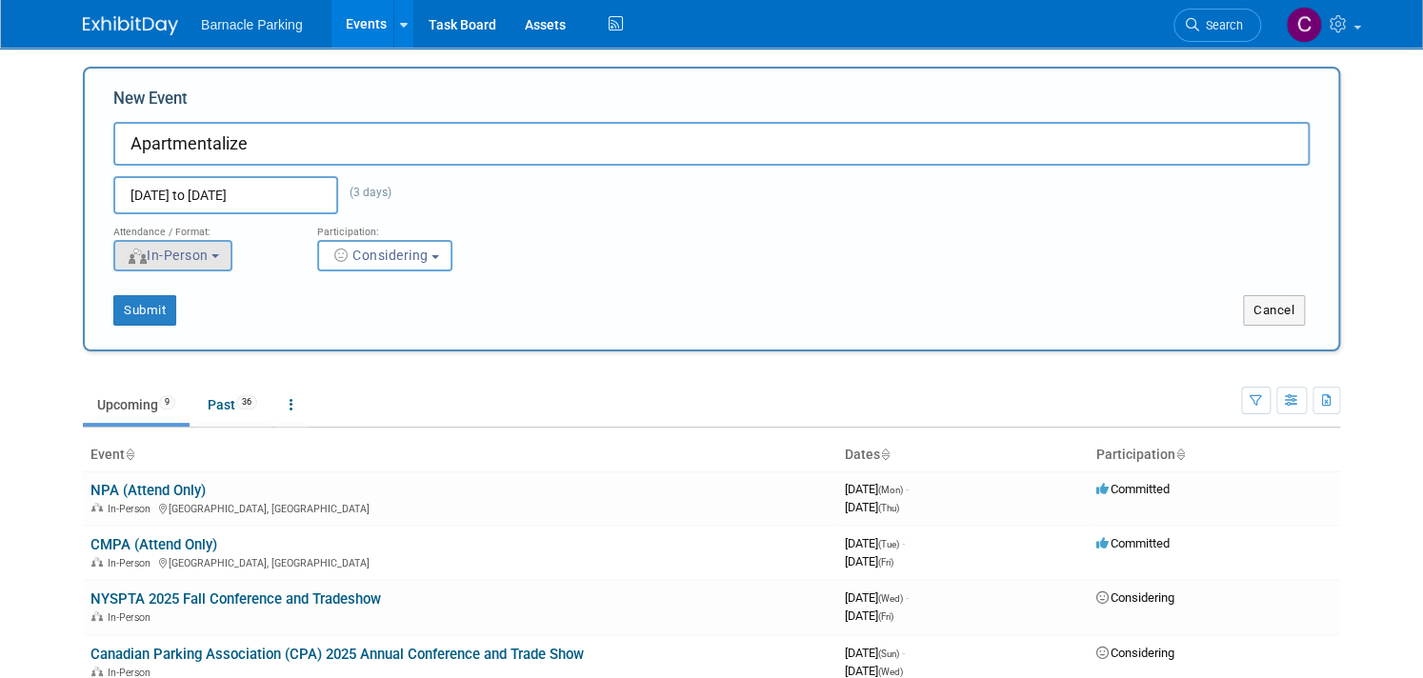
click at [210, 263] on button "In-Person" at bounding box center [172, 255] width 119 height 31
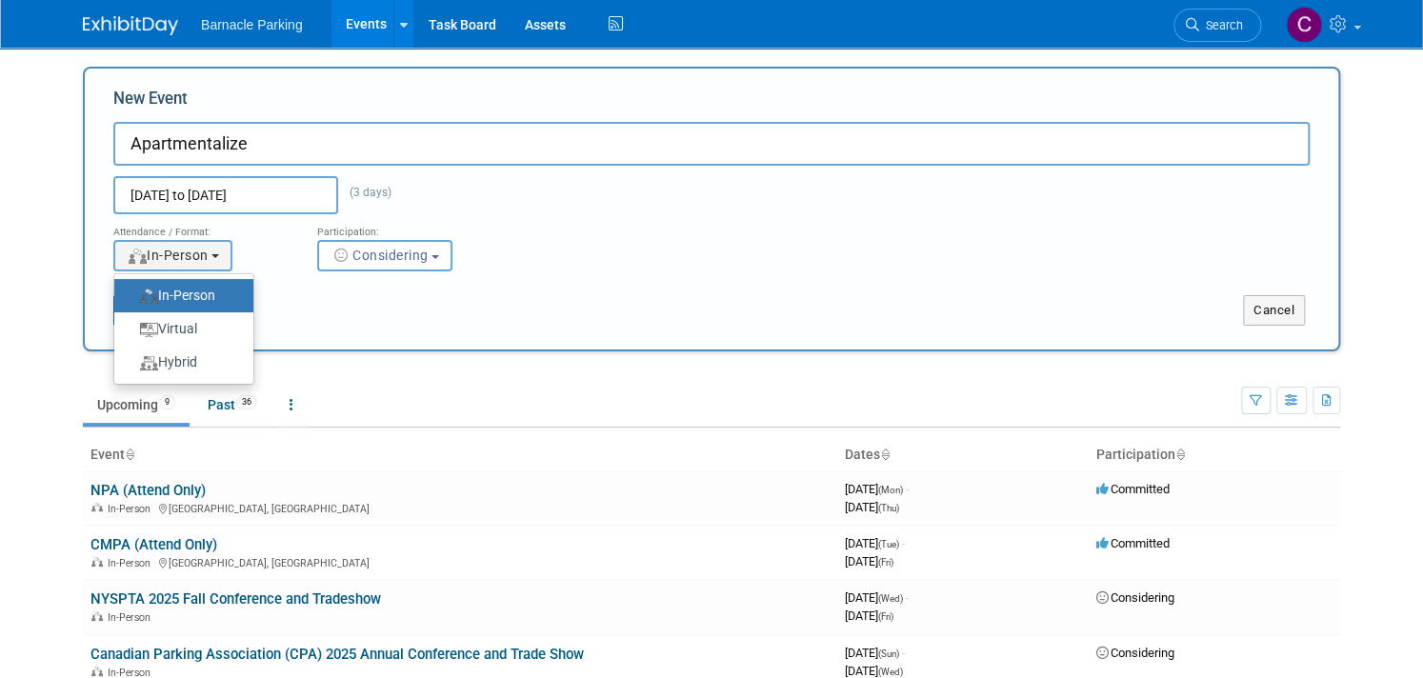
click at [664, 187] on div "Jun 17, 2026 to Jun 19, 2026 (3 days) Duplicate Event Warning" at bounding box center [711, 190] width 1225 height 49
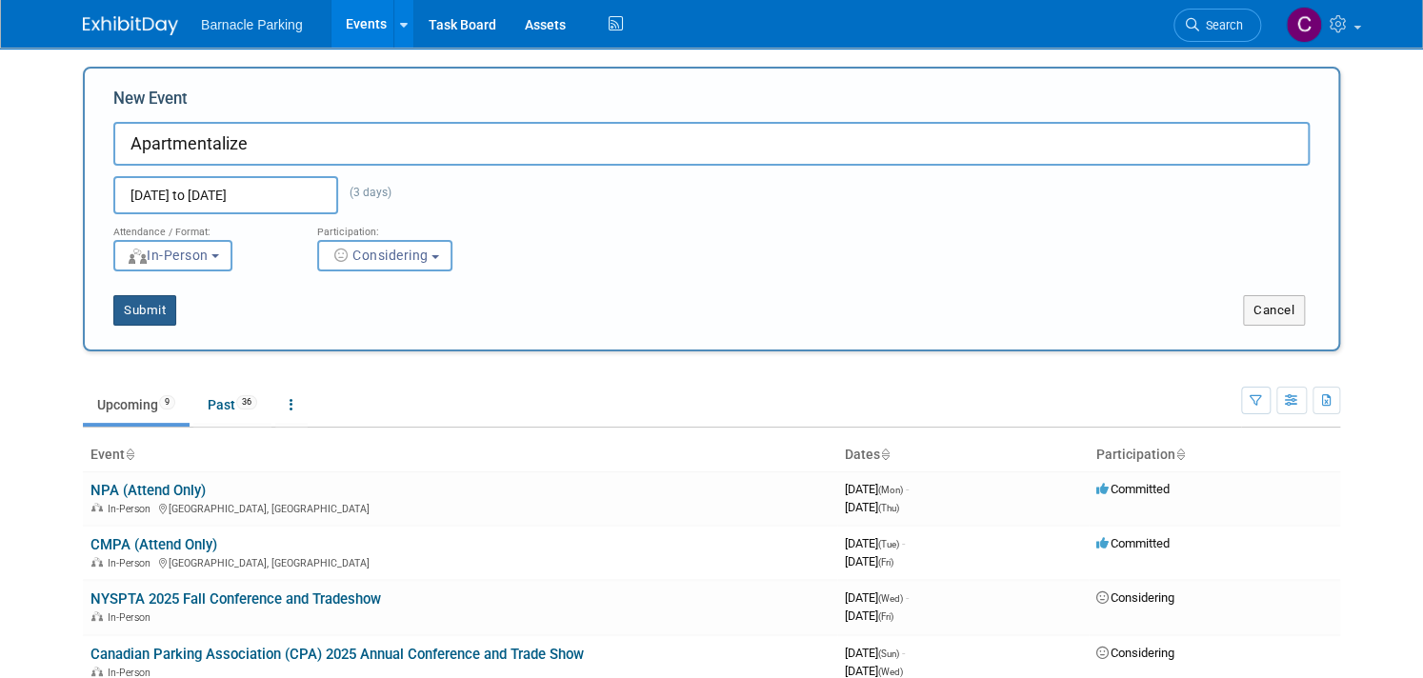
click at [146, 307] on button "Submit" at bounding box center [144, 310] width 63 height 30
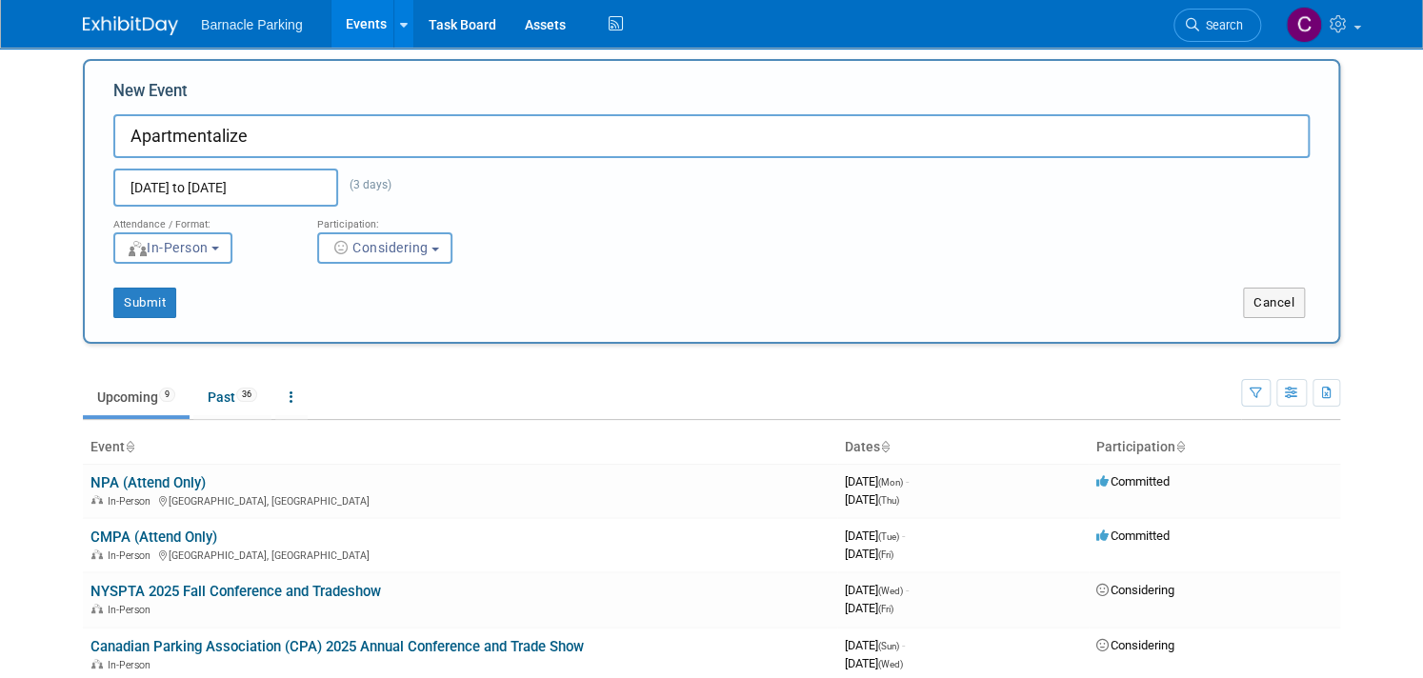
click at [143, 147] on input "Apartmentalize" at bounding box center [711, 136] width 1196 height 44
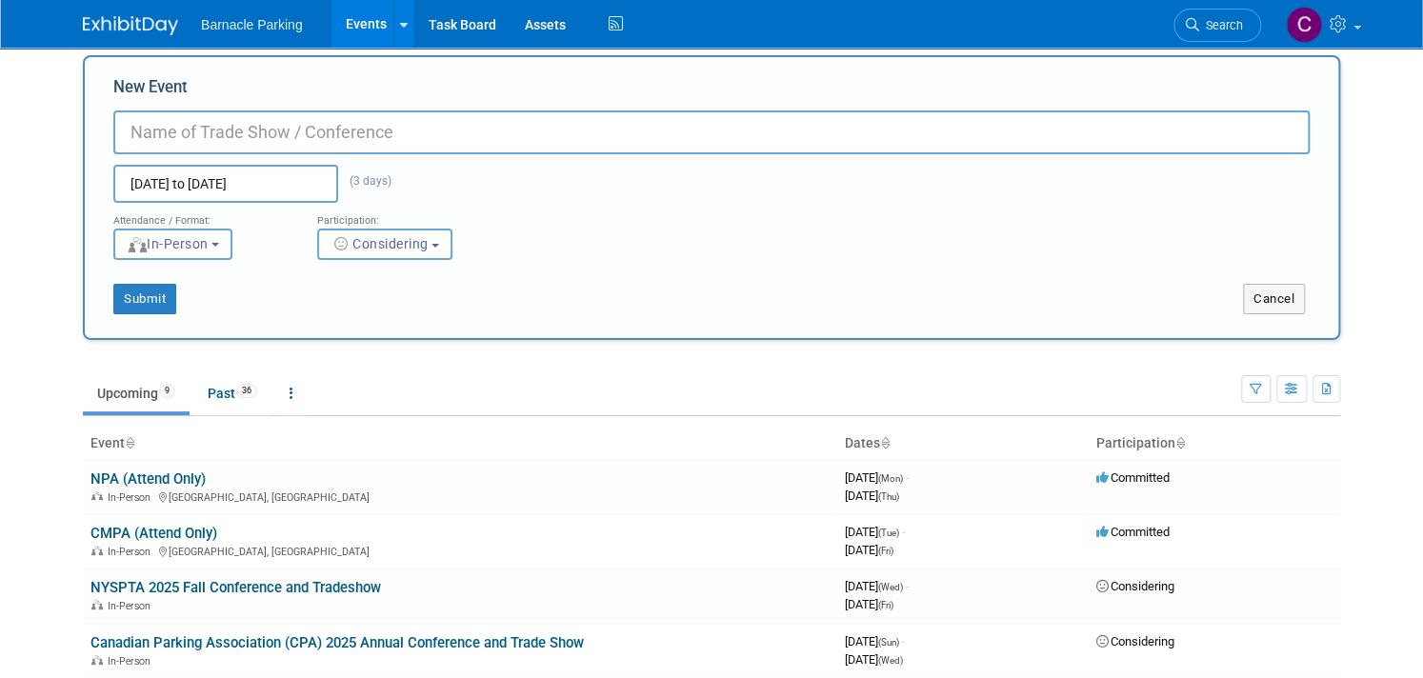
paste input "2026 Annual Conference & Trade Show"
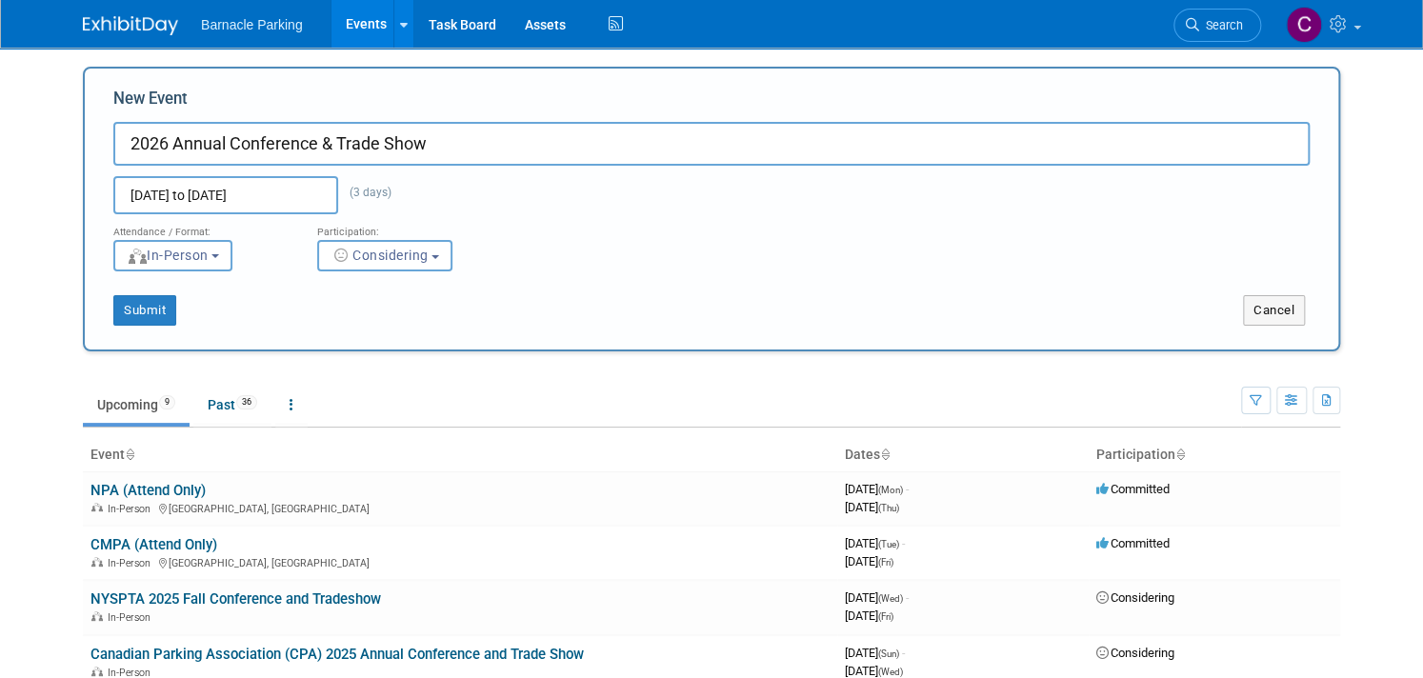
scroll to position [0, 0]
click at [130, 150] on input "2026 Annual Conference & Trade Show" at bounding box center [711, 144] width 1196 height 44
type input "PTAP 2026 Annual Conference & Trade Show"
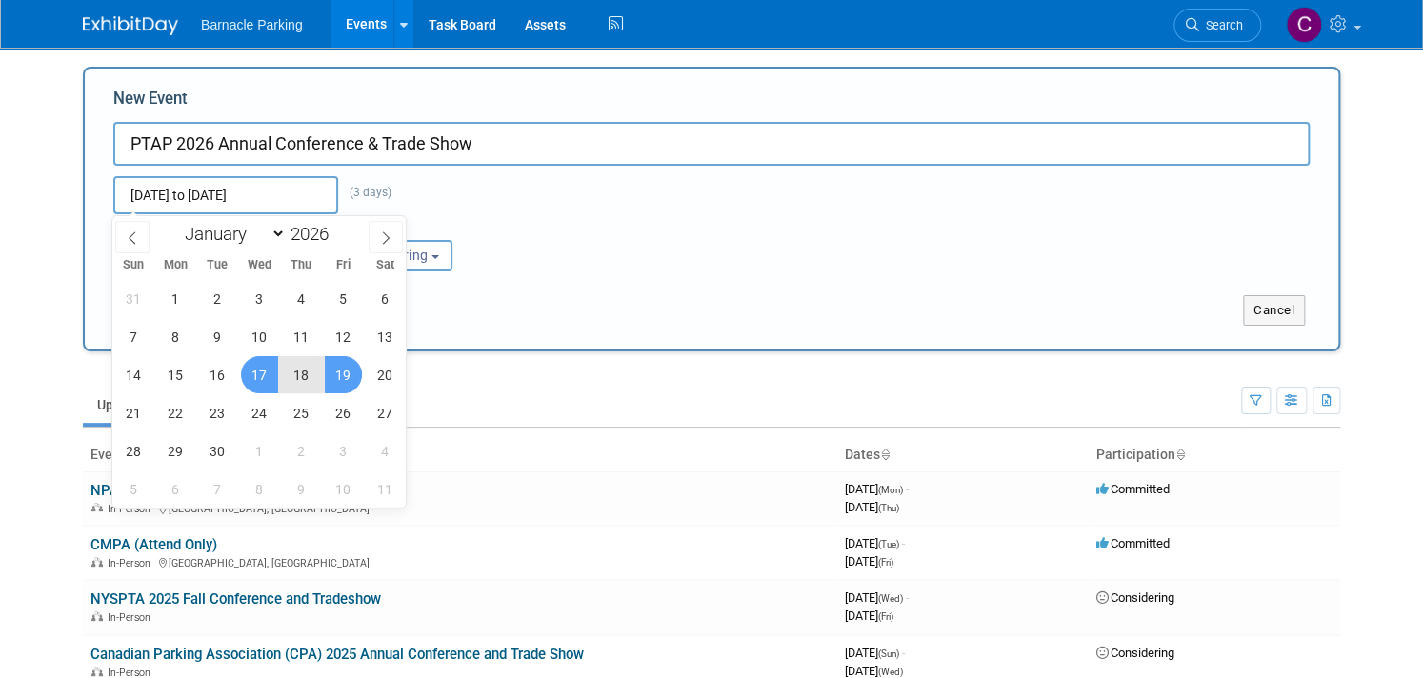
click at [209, 197] on input "Jun 17, 2026 to Jun 19, 2026" at bounding box center [225, 195] width 225 height 38
select select "4"
click at [226, 448] on span "26" at bounding box center [217, 450] width 37 height 37
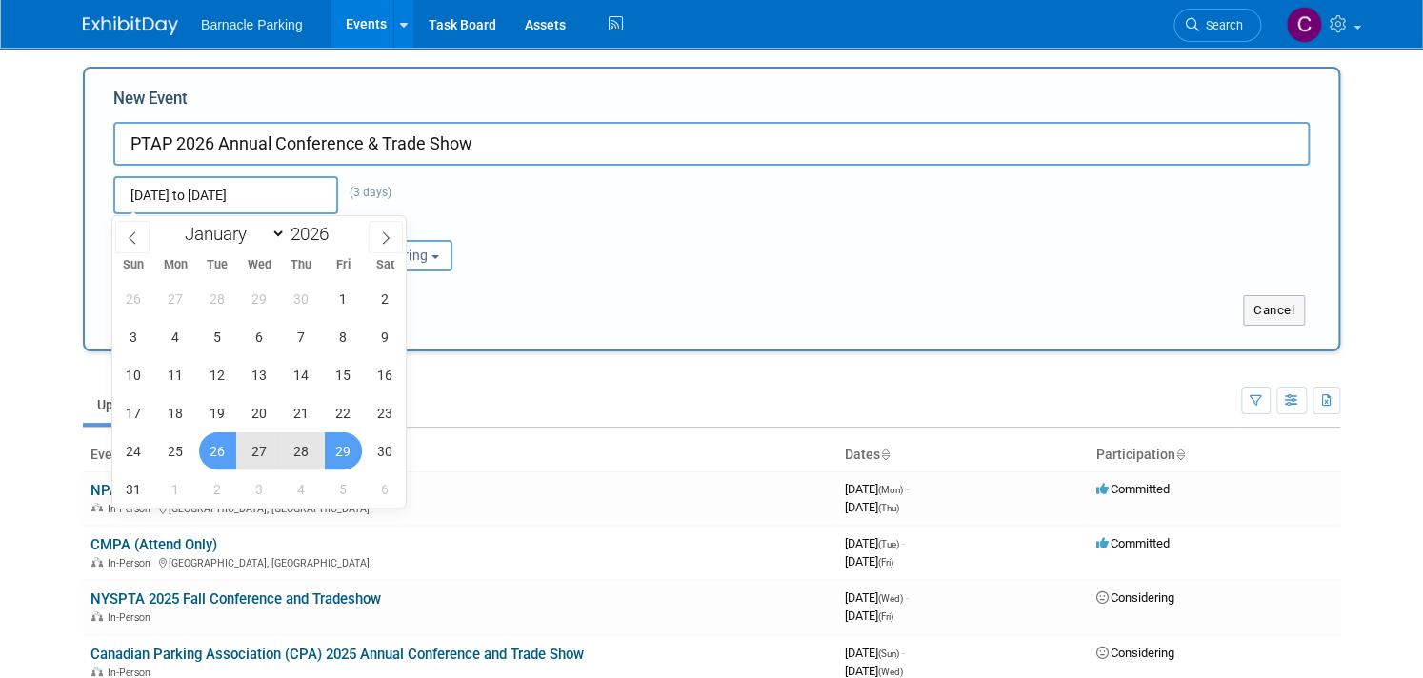
click at [342, 451] on span "29" at bounding box center [343, 450] width 37 height 37
type input "May 26, 2026 to May 29, 2026"
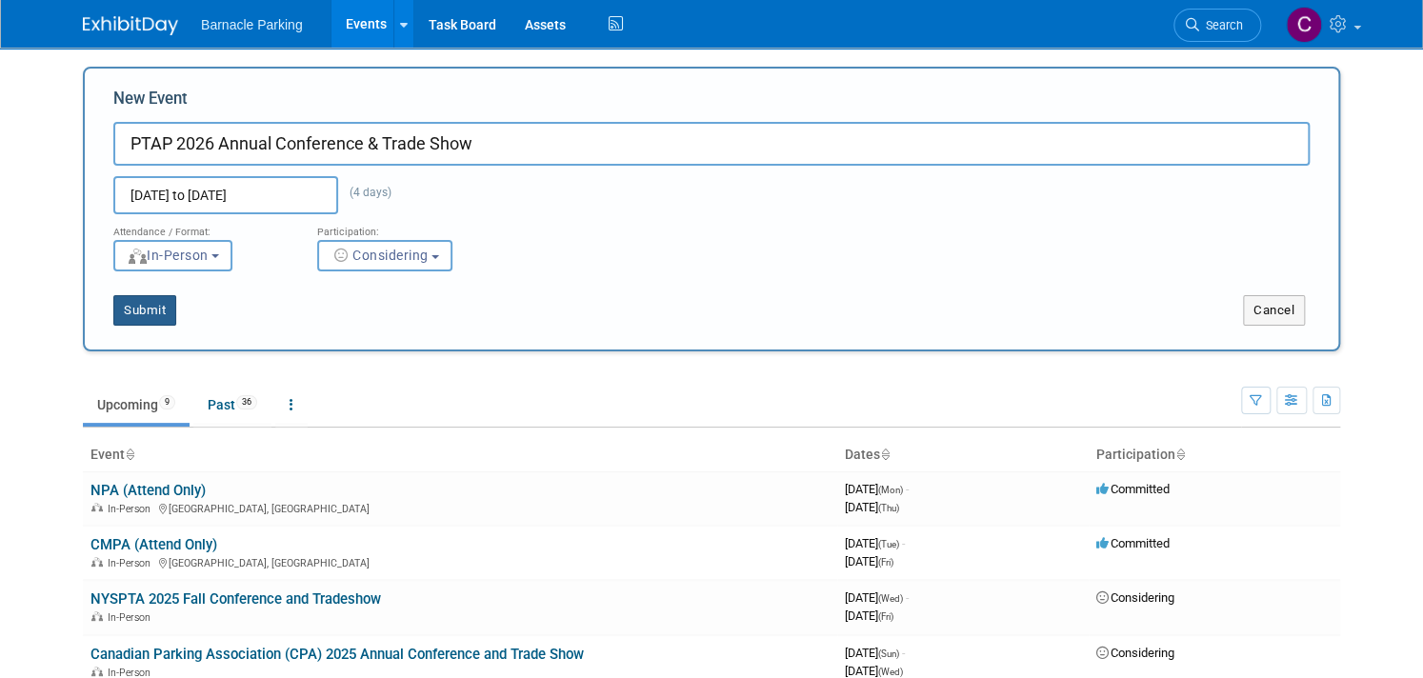
click at [140, 309] on button "Submit" at bounding box center [144, 310] width 63 height 30
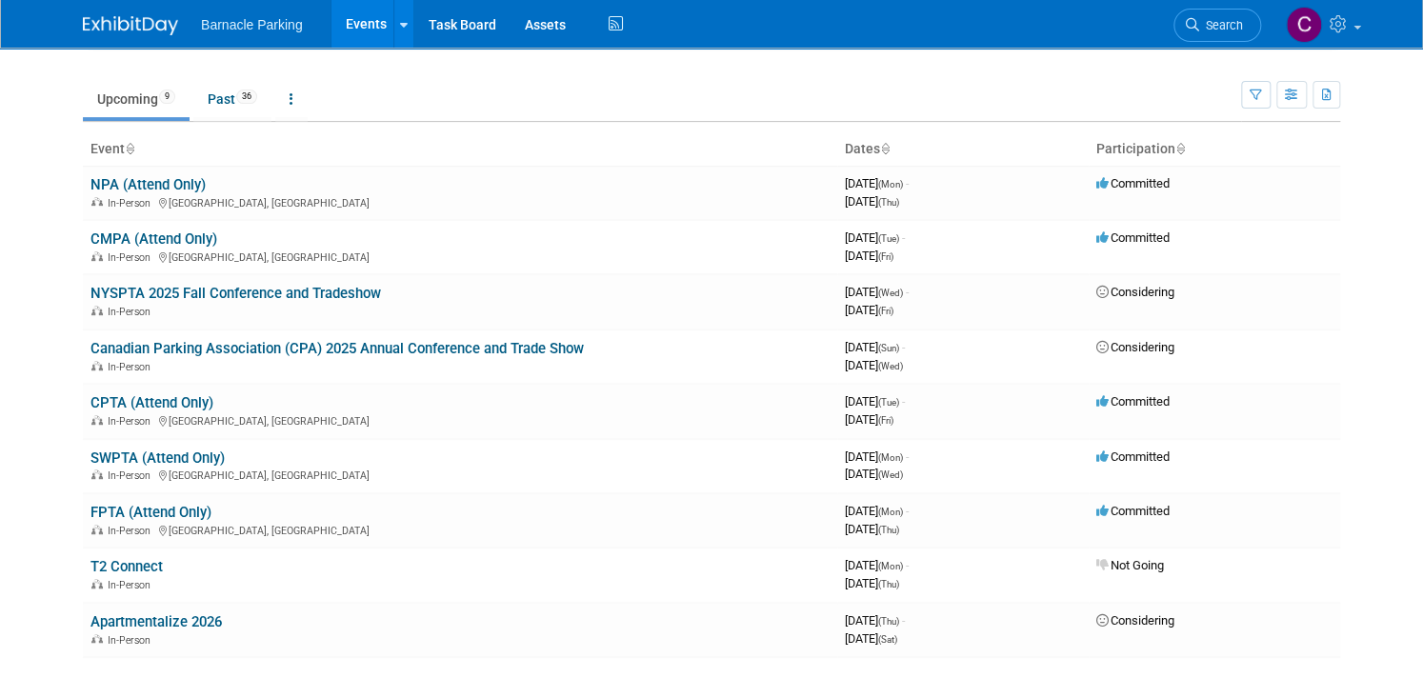
scroll to position [331, 0]
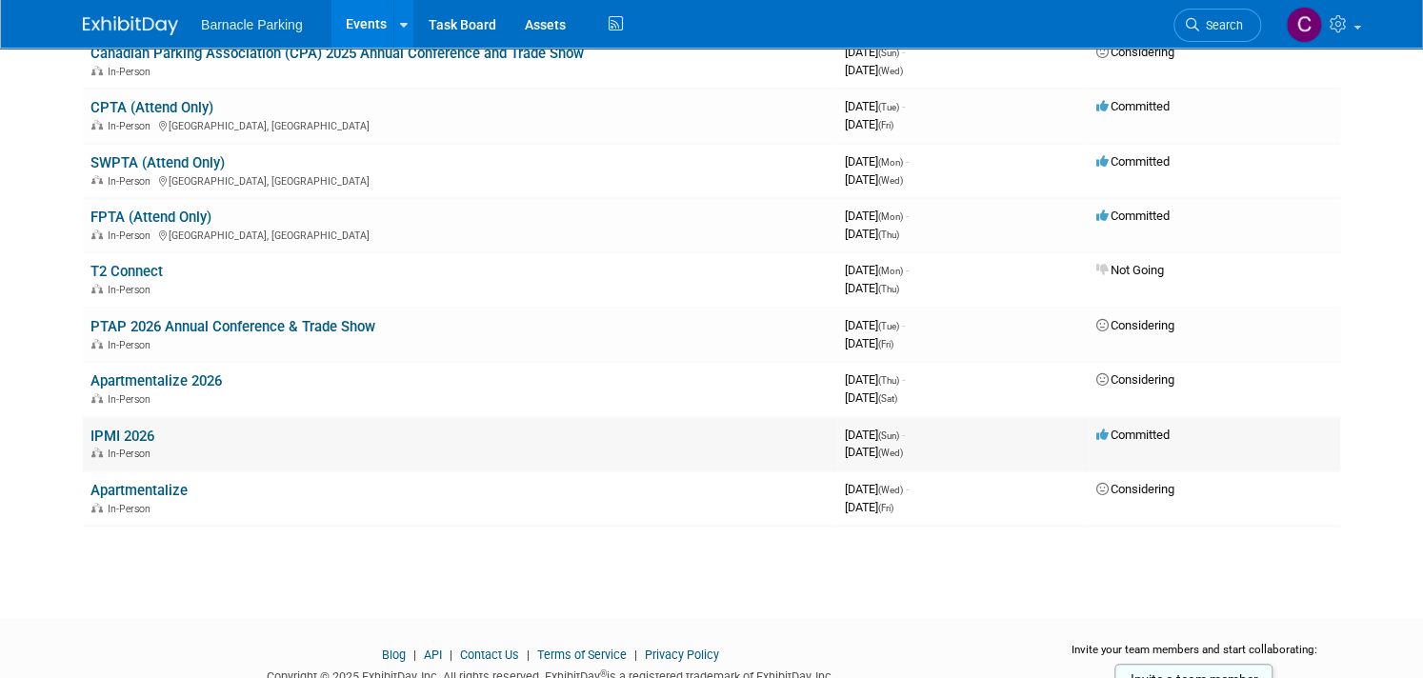
scroll to position [337, 0]
click at [244, 390] on div "In-Person" at bounding box center [459, 397] width 739 height 15
click at [192, 371] on link "Apartmentalize 2026" at bounding box center [155, 379] width 131 height 17
click at [174, 481] on link "Apartmentalize" at bounding box center [138, 489] width 97 height 17
click at [568, 499] on div "In-Person" at bounding box center [459, 506] width 739 height 15
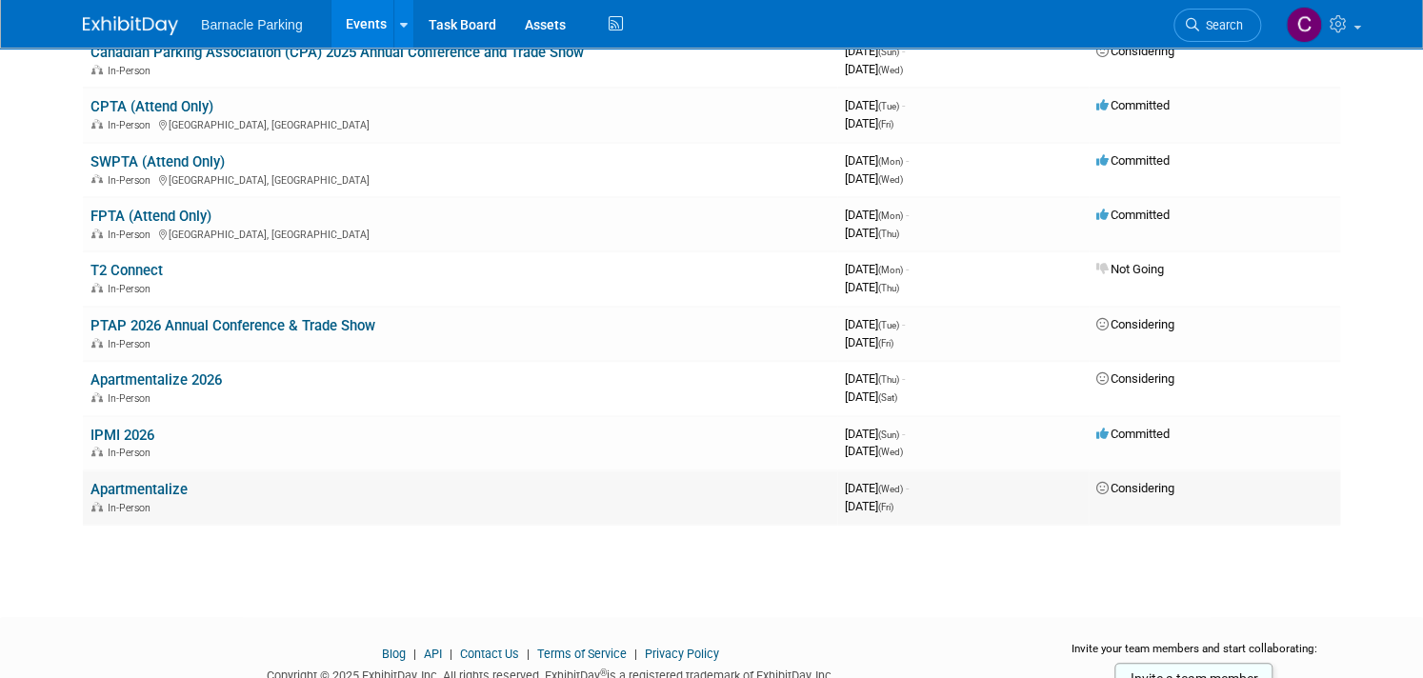
click at [133, 481] on link "Apartmentalize" at bounding box center [138, 489] width 97 height 17
drag, startPoint x: 1246, startPoint y: 475, endPoint x: 1157, endPoint y: 475, distance: 88.6
click at [1246, 475] on td "Considering" at bounding box center [1214, 497] width 251 height 54
click at [192, 495] on td "Apartmentalize In-Person" at bounding box center [460, 497] width 754 height 54
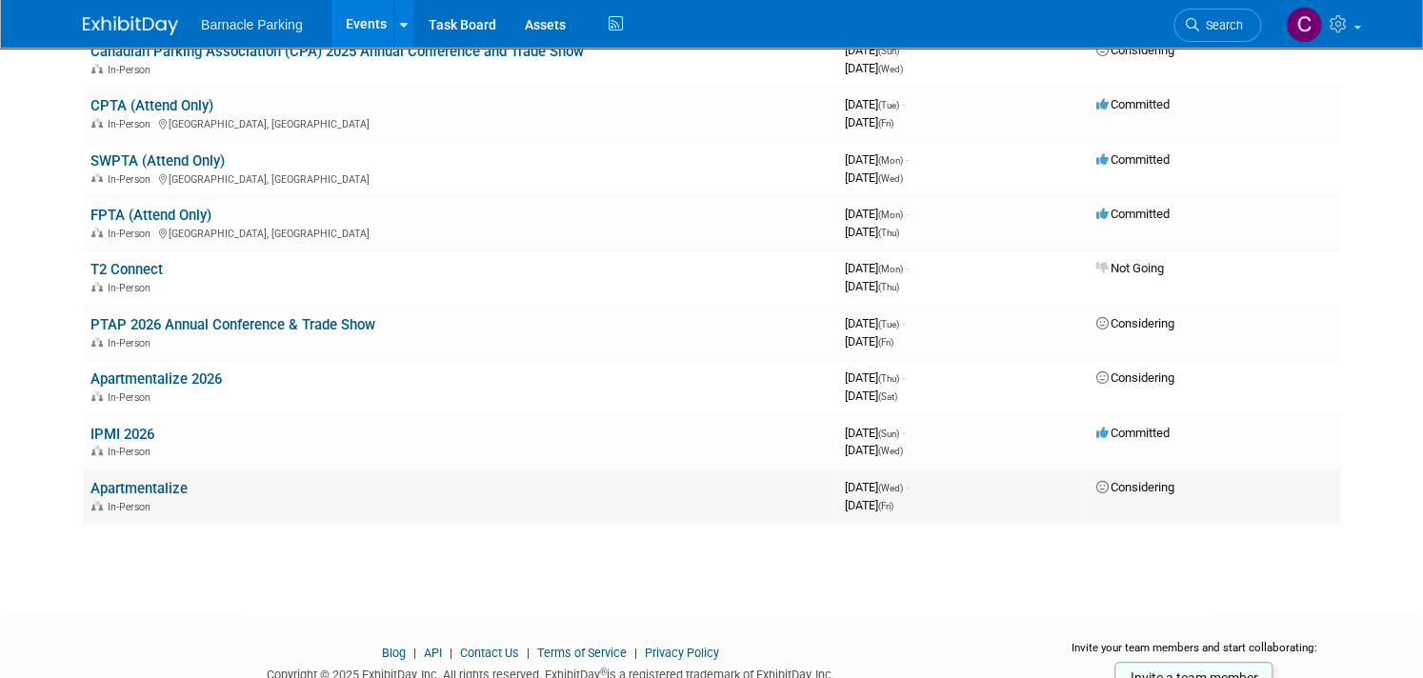
click at [159, 480] on link "Apartmentalize" at bounding box center [138, 488] width 97 height 17
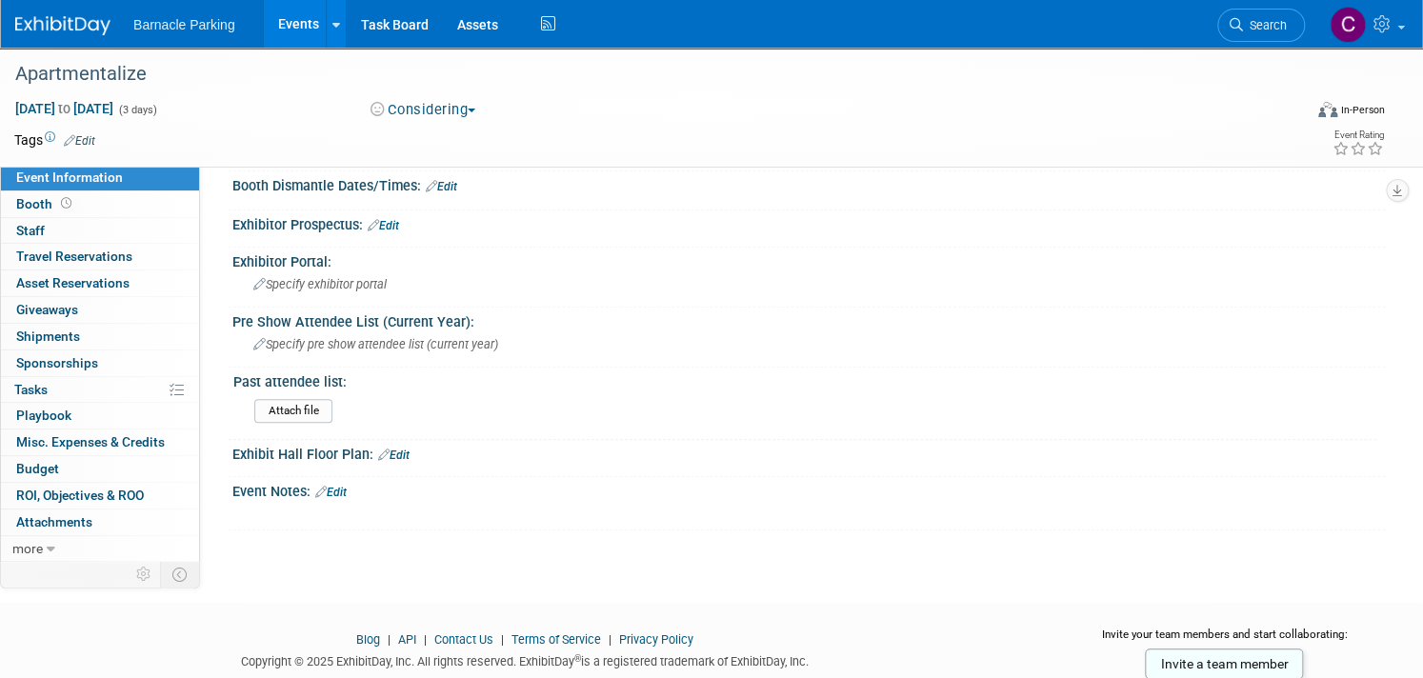
scroll to position [333, 0]
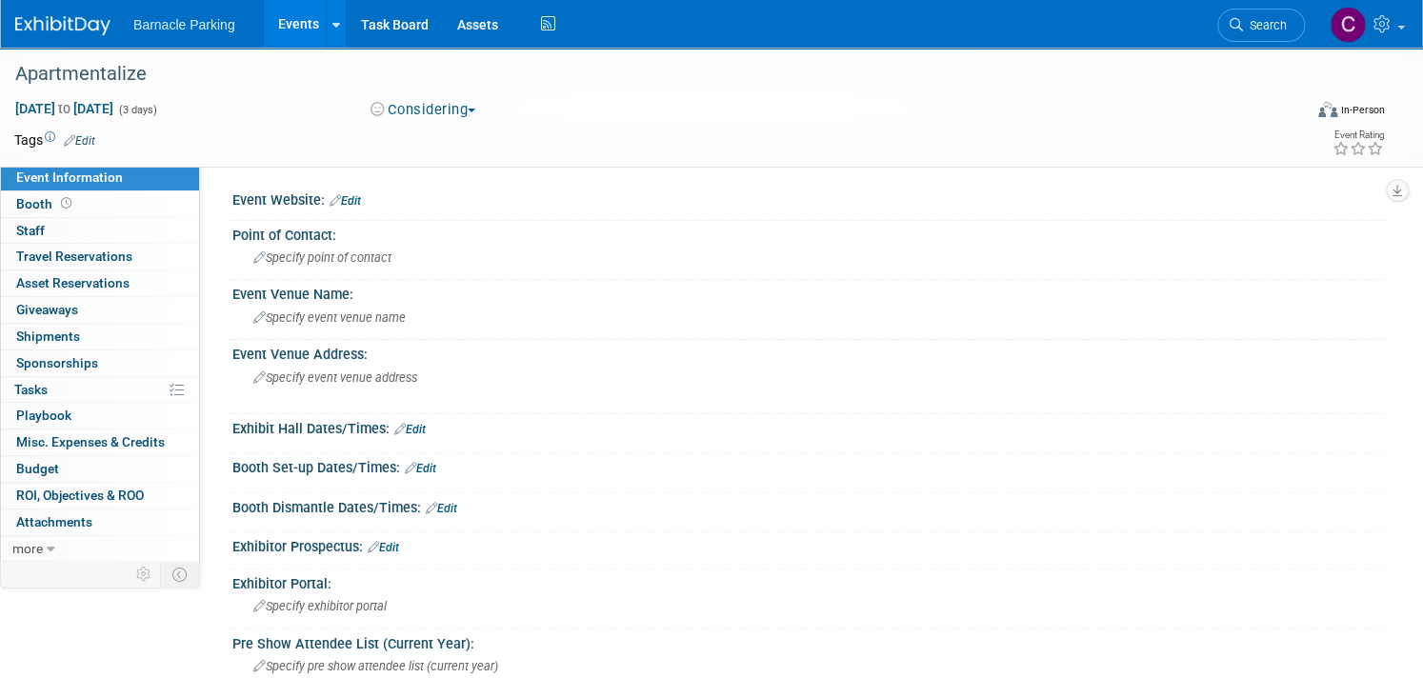
click at [482, 110] on button "Considering" at bounding box center [423, 110] width 119 height 20
click at [610, 100] on div "Considering Committed Considering Not Going" at bounding box center [583, 110] width 438 height 21
click at [139, 570] on icon at bounding box center [143, 575] width 14 height 14
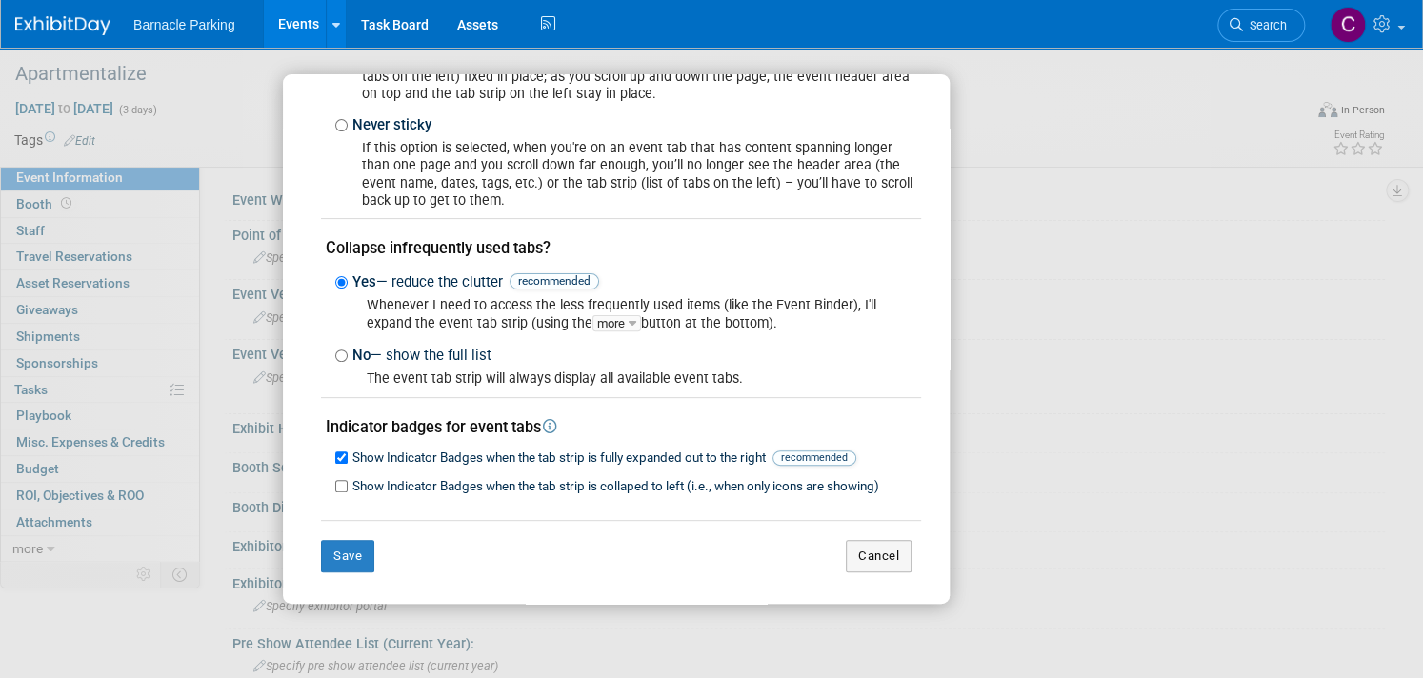
scroll to position [188, 0]
click at [1070, 361] on div "My Event Page and Tab Strip Preferences Event page header and event tabs positi…" at bounding box center [711, 338] width 857 height 529
click at [868, 558] on button "Cancel" at bounding box center [879, 557] width 66 height 32
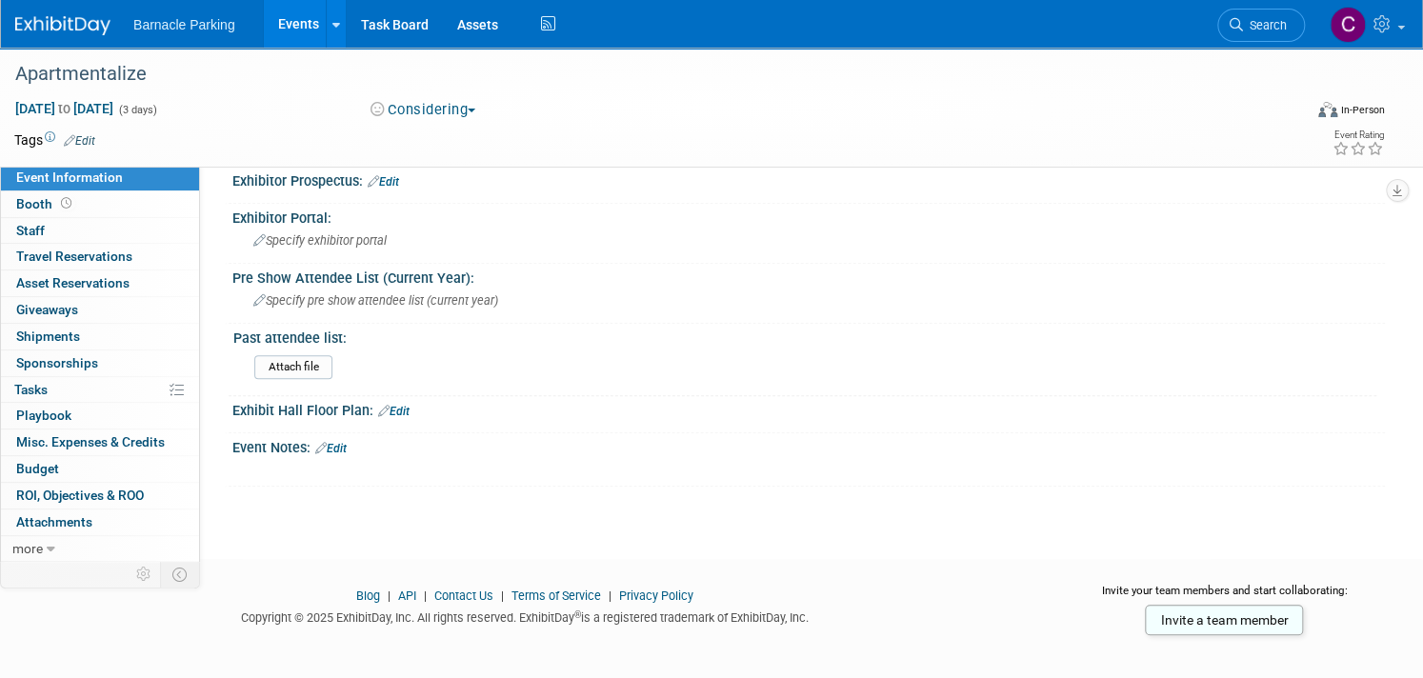
scroll to position [365, 0]
click at [88, 140] on link "Edit" at bounding box center [79, 140] width 31 height 13
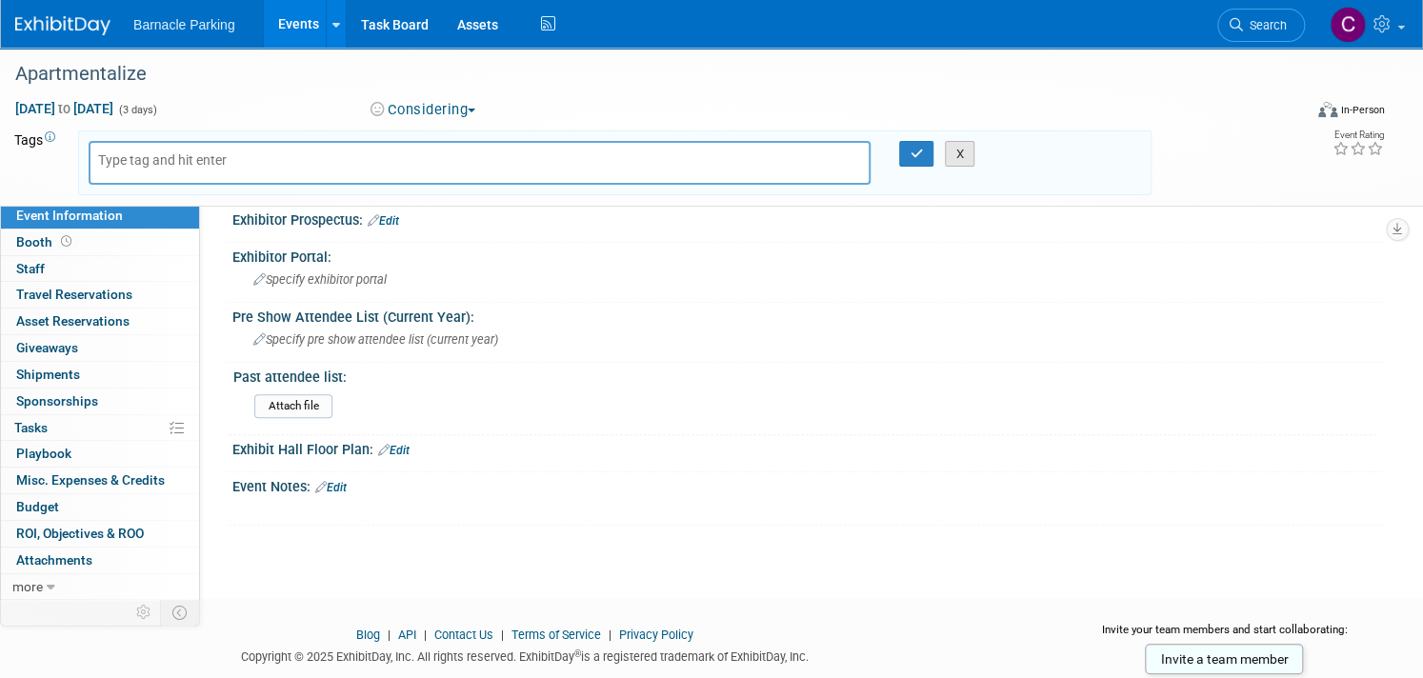
click at [967, 155] on button "X" at bounding box center [960, 154] width 30 height 27
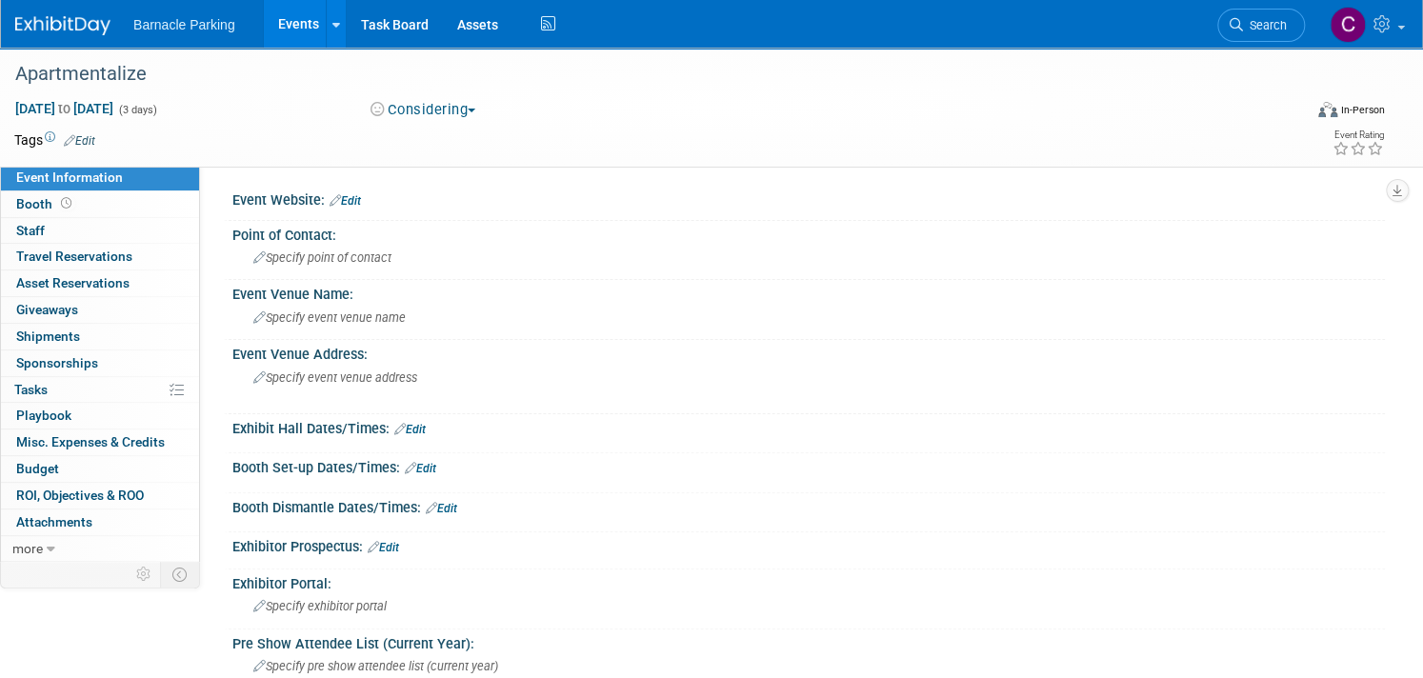
scroll to position [0, 0]
click at [93, 77] on div "Apartmentalize" at bounding box center [639, 74] width 1260 height 34
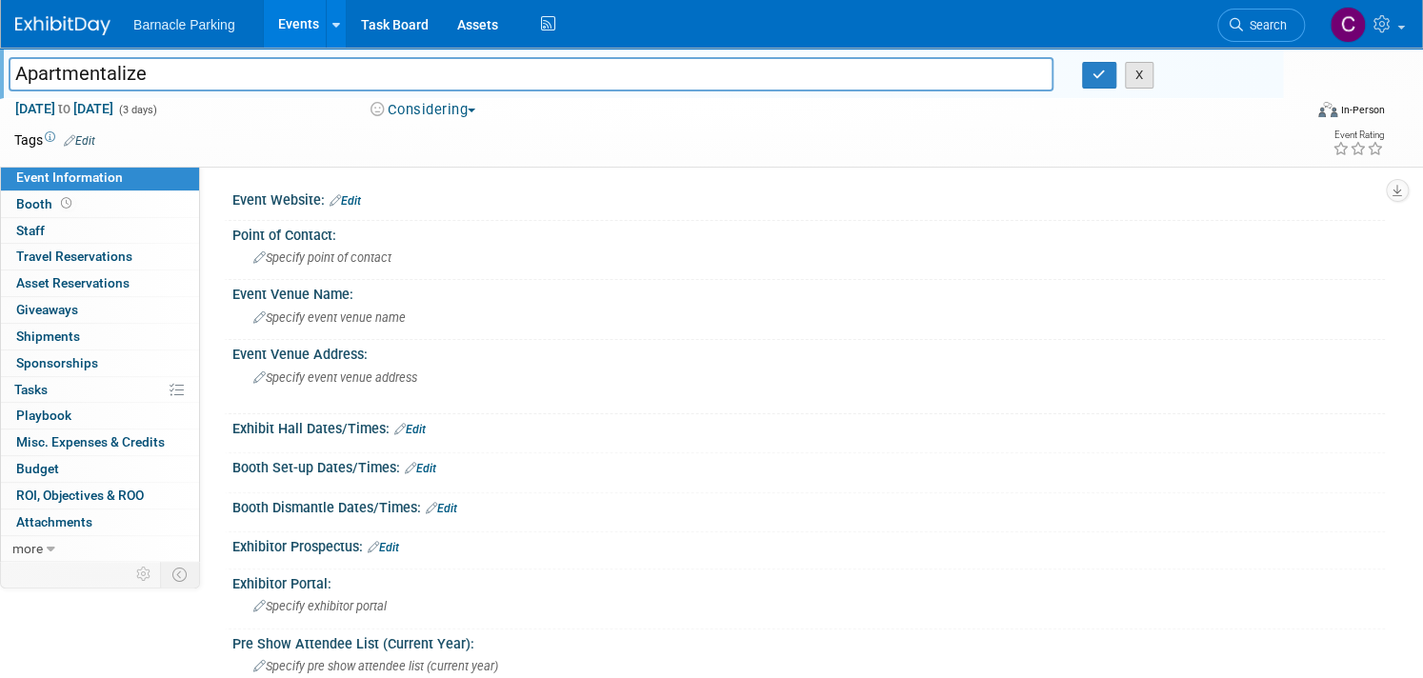
click at [1143, 75] on button "X" at bounding box center [1140, 75] width 30 height 27
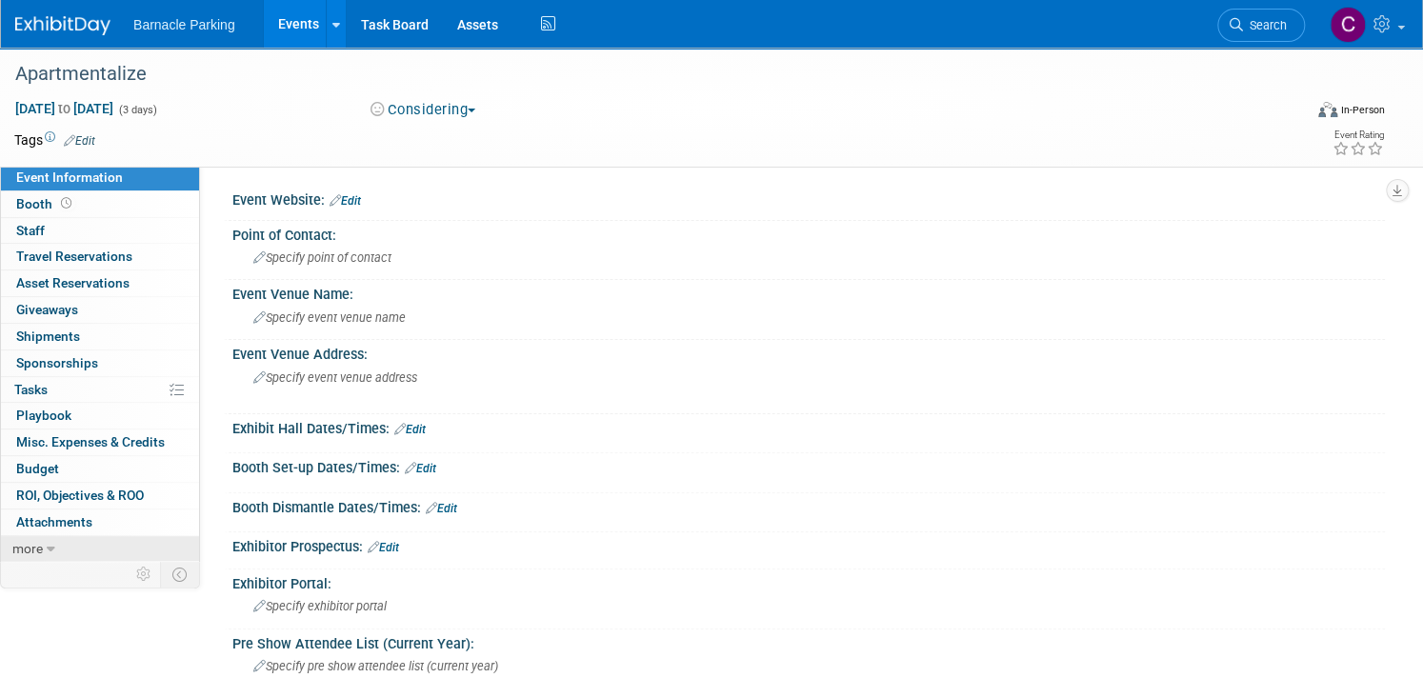
click at [34, 545] on span "more" at bounding box center [27, 548] width 30 height 15
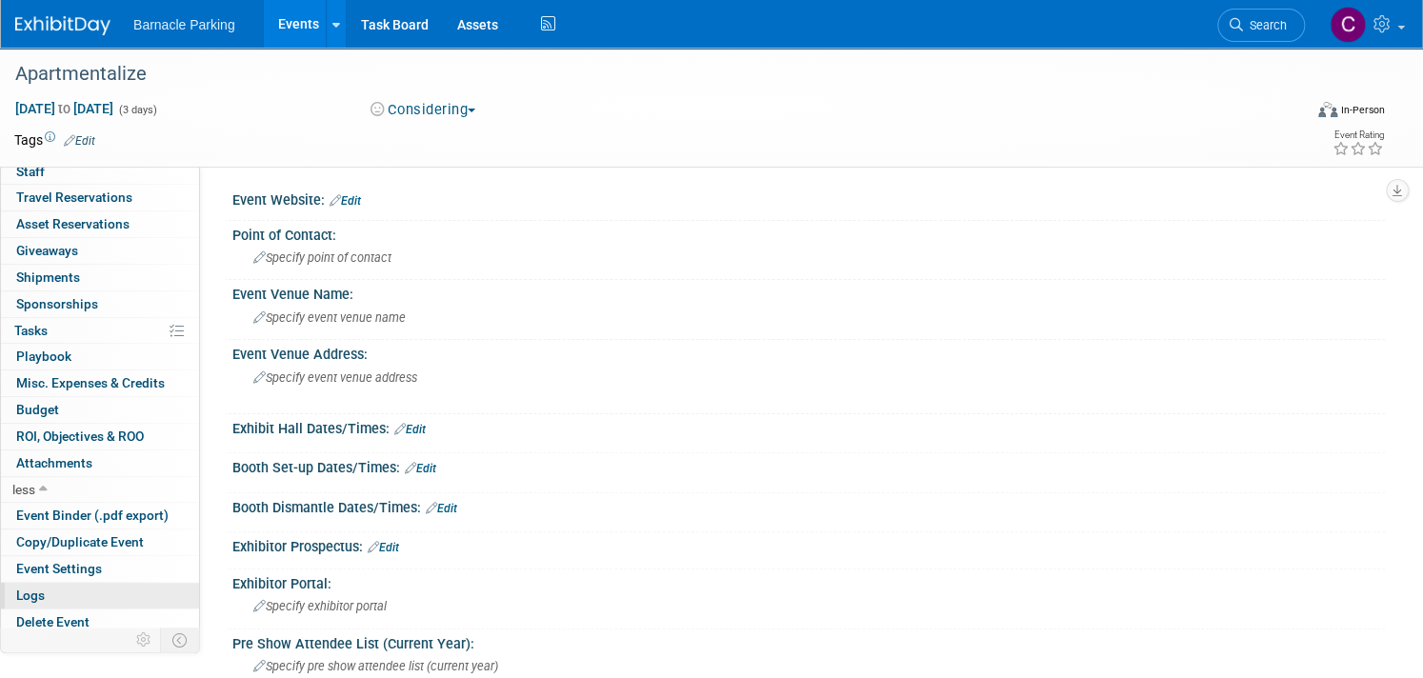
scroll to position [11, 0]
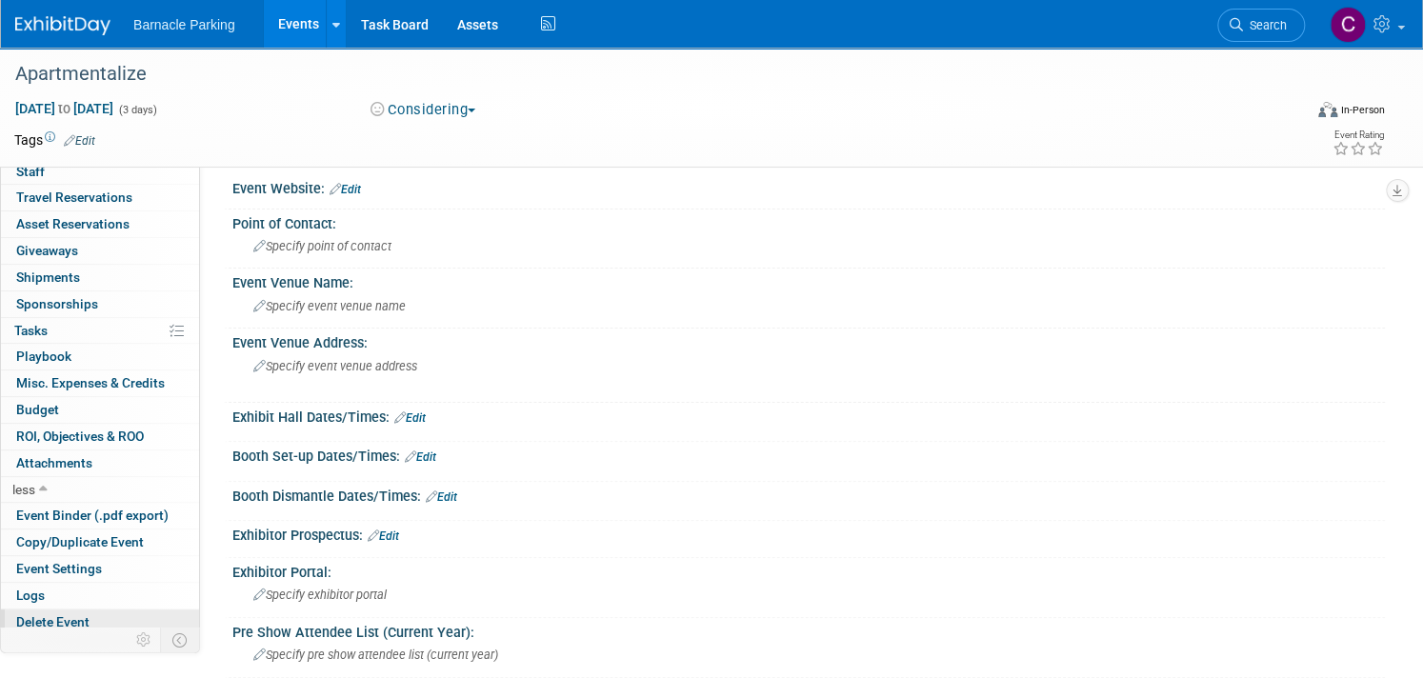
click at [38, 614] on span "Delete Event" at bounding box center [52, 621] width 73 height 15
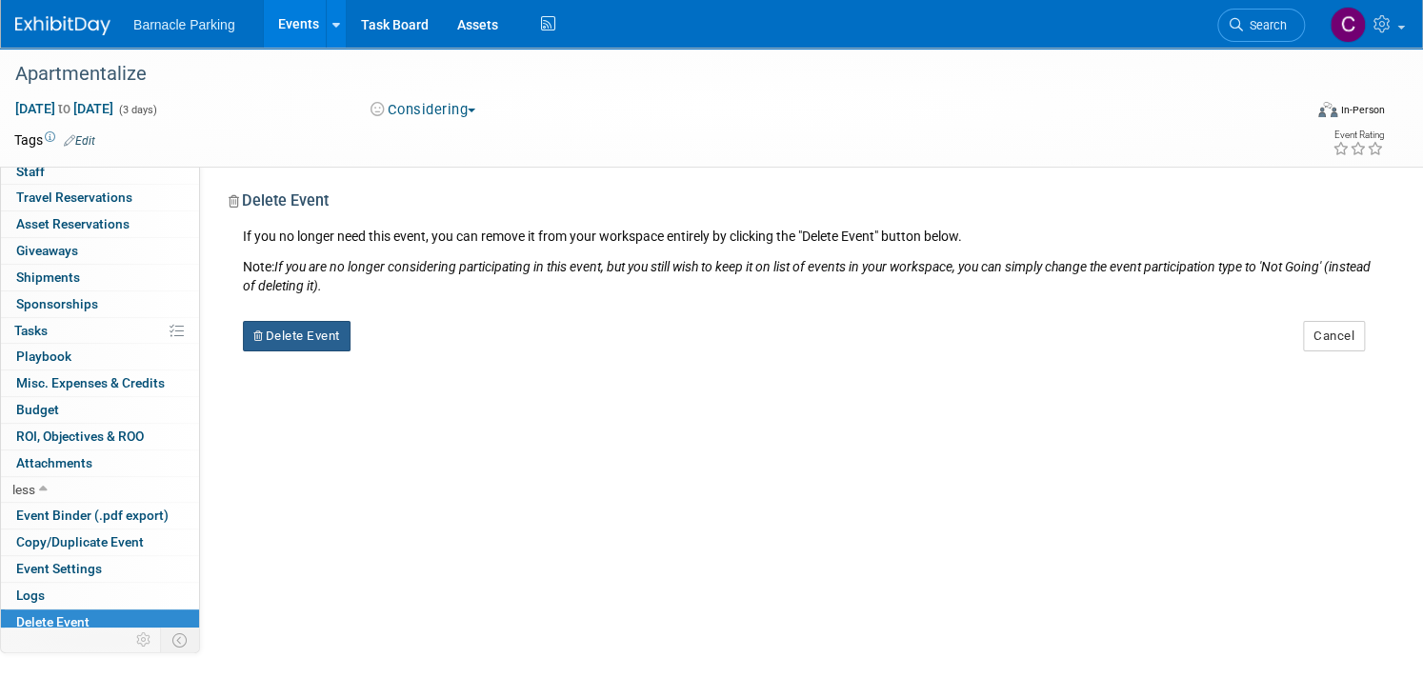
click at [302, 339] on button "Delete Event" at bounding box center [297, 336] width 108 height 30
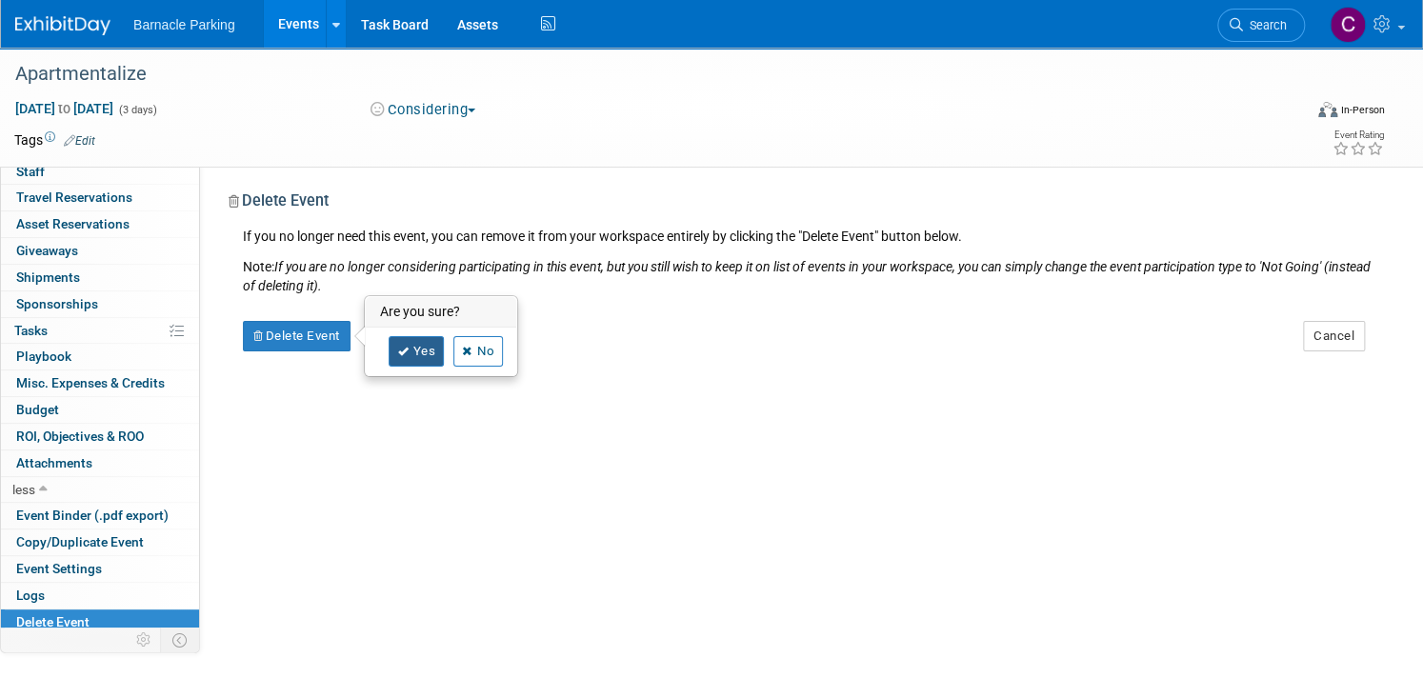
click at [412, 351] on link "Yes" at bounding box center [416, 351] width 55 height 30
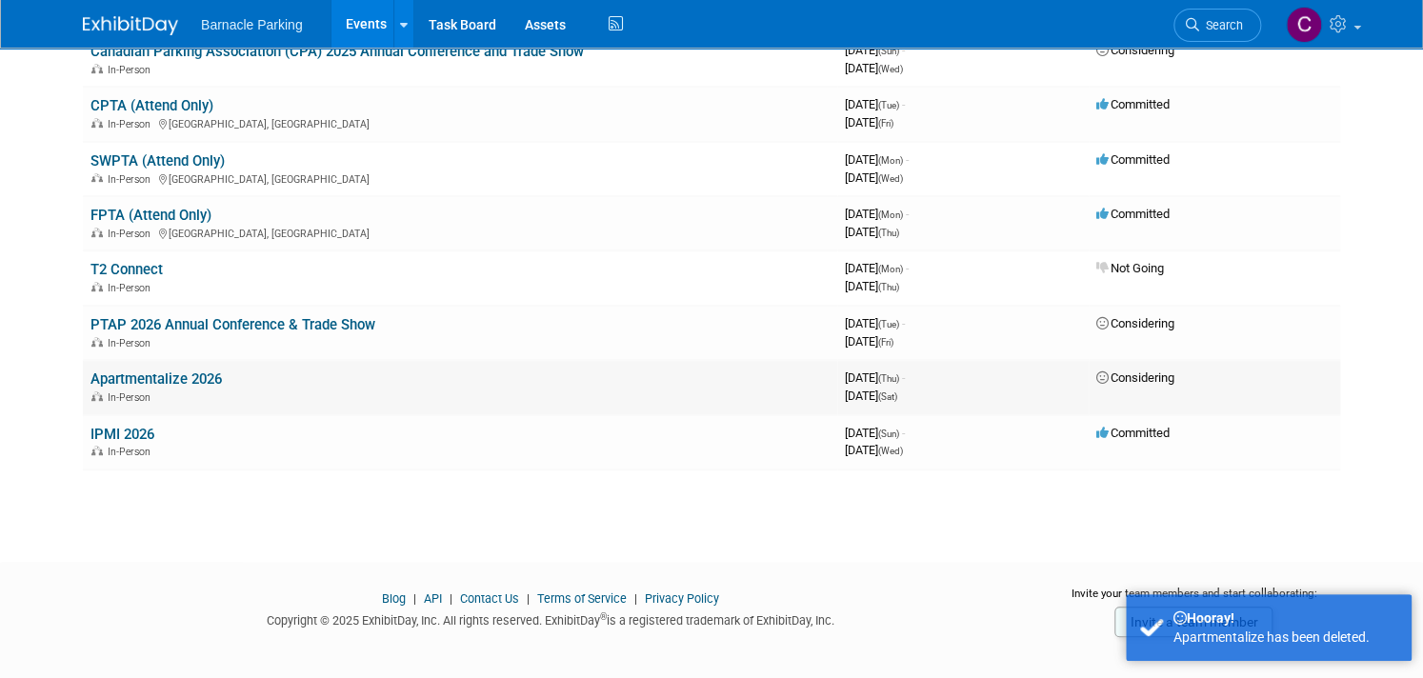
scroll to position [337, 0]
click at [192, 371] on link "Apartmentalize 2026" at bounding box center [155, 379] width 131 height 17
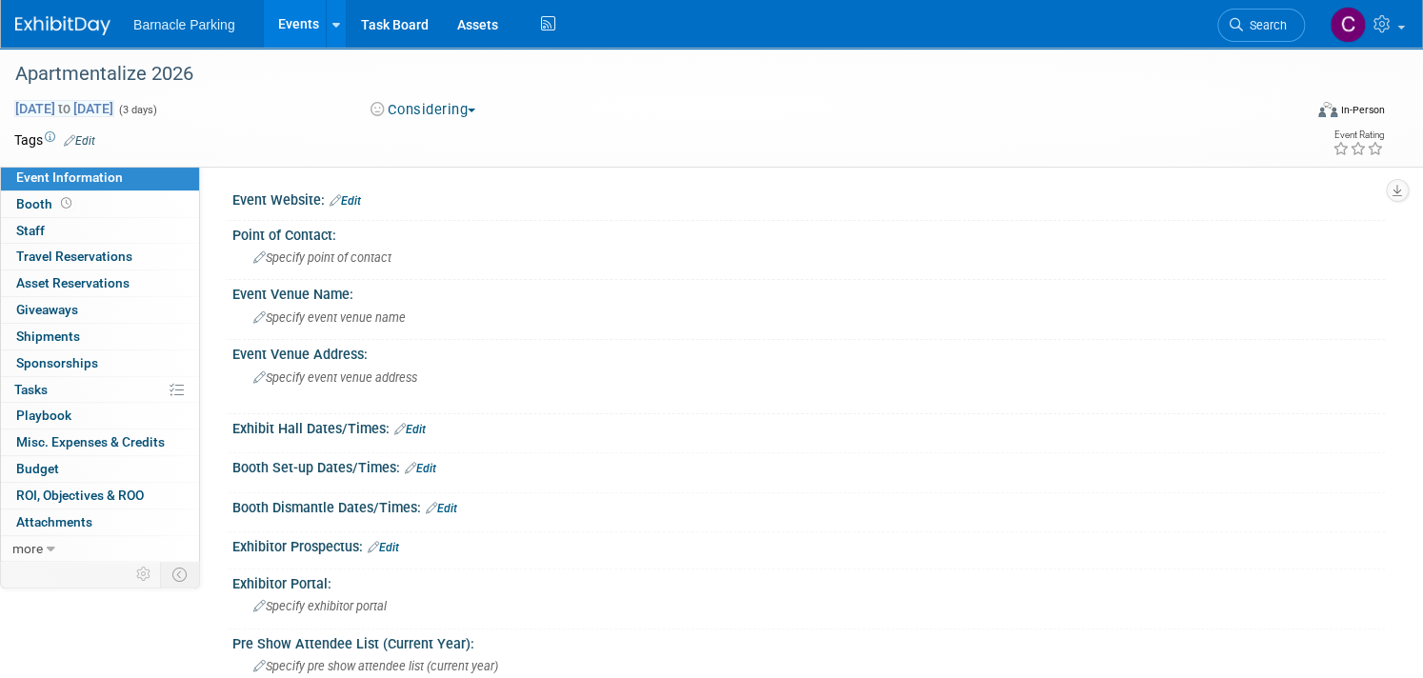
drag, startPoint x: 216, startPoint y: 108, endPoint x: 177, endPoint y: 110, distance: 39.1
click at [157, 108] on span "(3 days)" at bounding box center [137, 110] width 40 height 12
click at [89, 110] on span "[DATE] to [DATE]" at bounding box center [64, 108] width 100 height 17
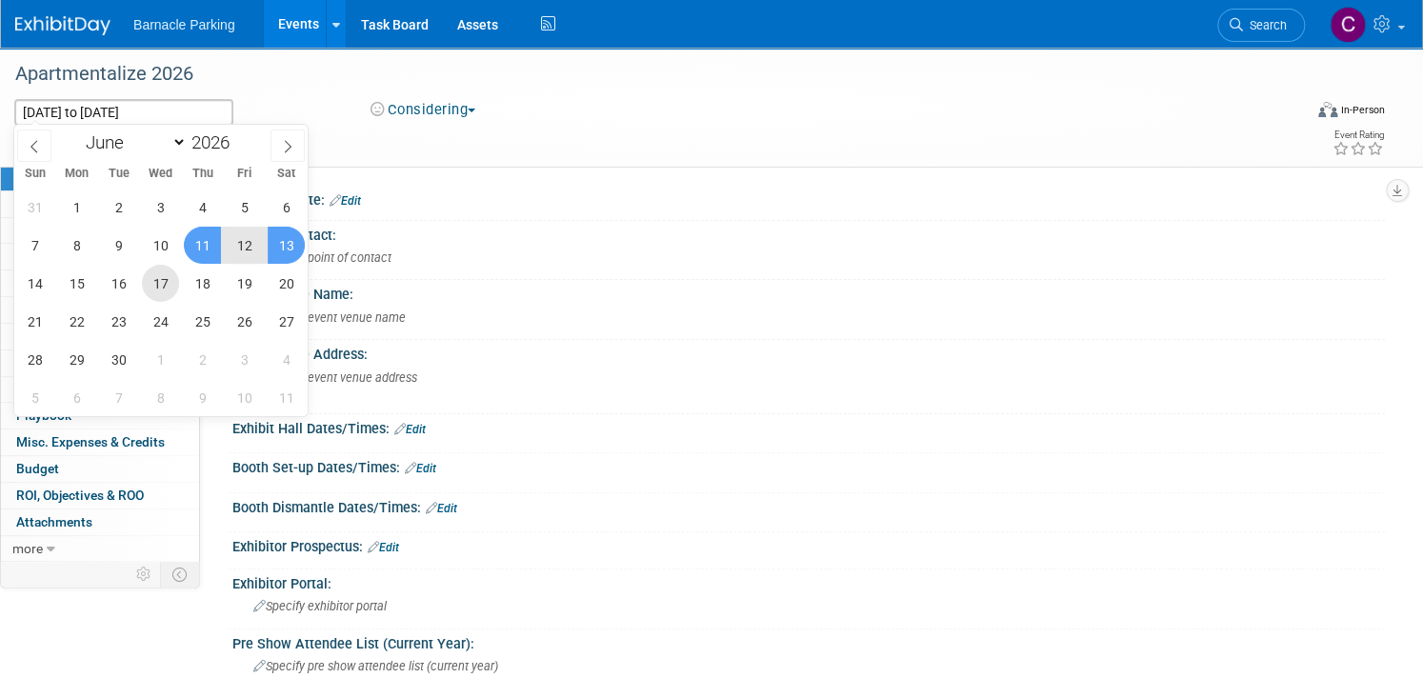
click at [167, 286] on span "17" at bounding box center [160, 283] width 37 height 37
type input "Jun 17, 2026"
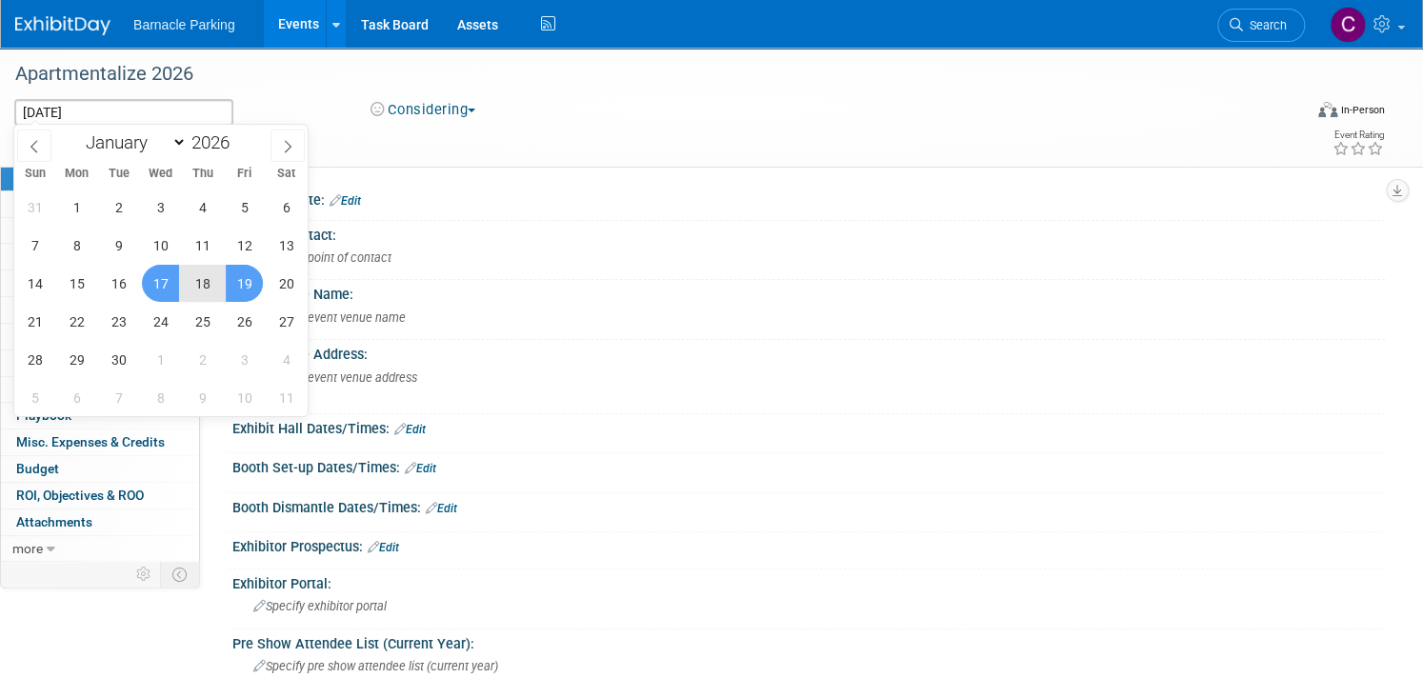
click at [237, 284] on span "19" at bounding box center [244, 283] width 37 height 37
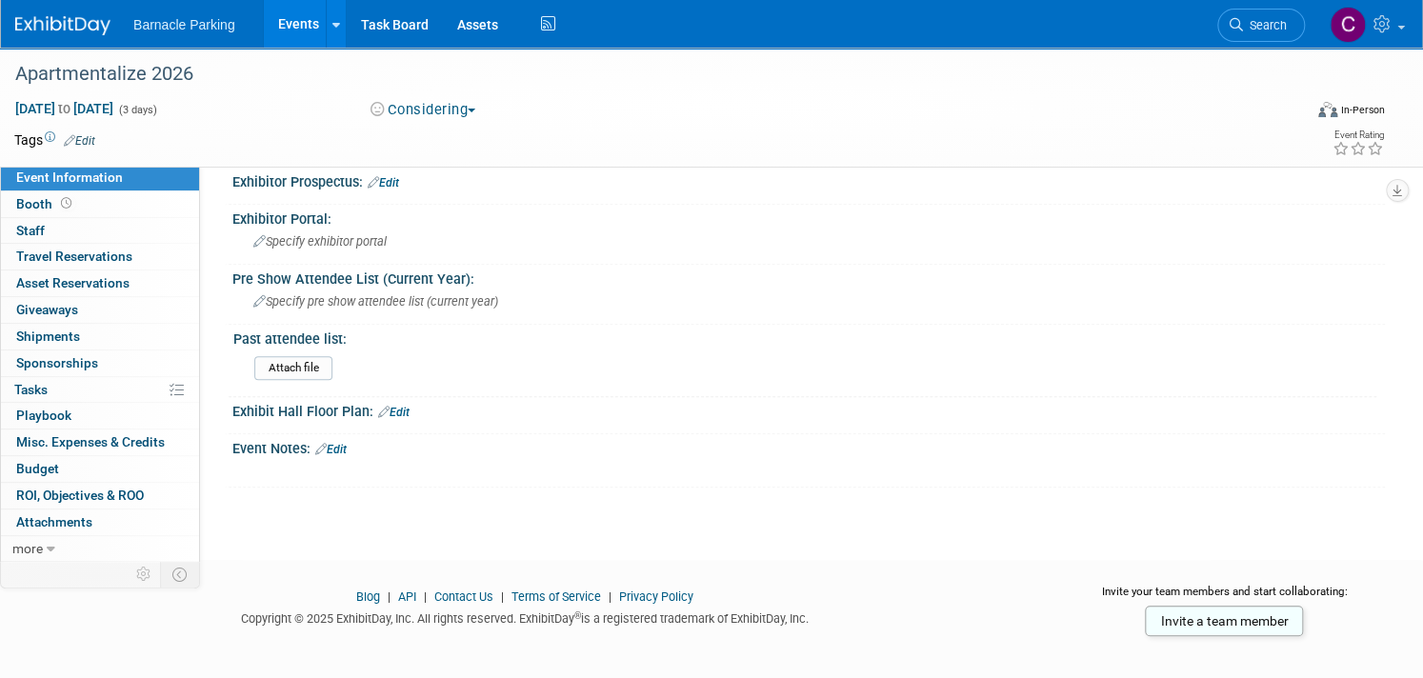
scroll to position [365, 0]
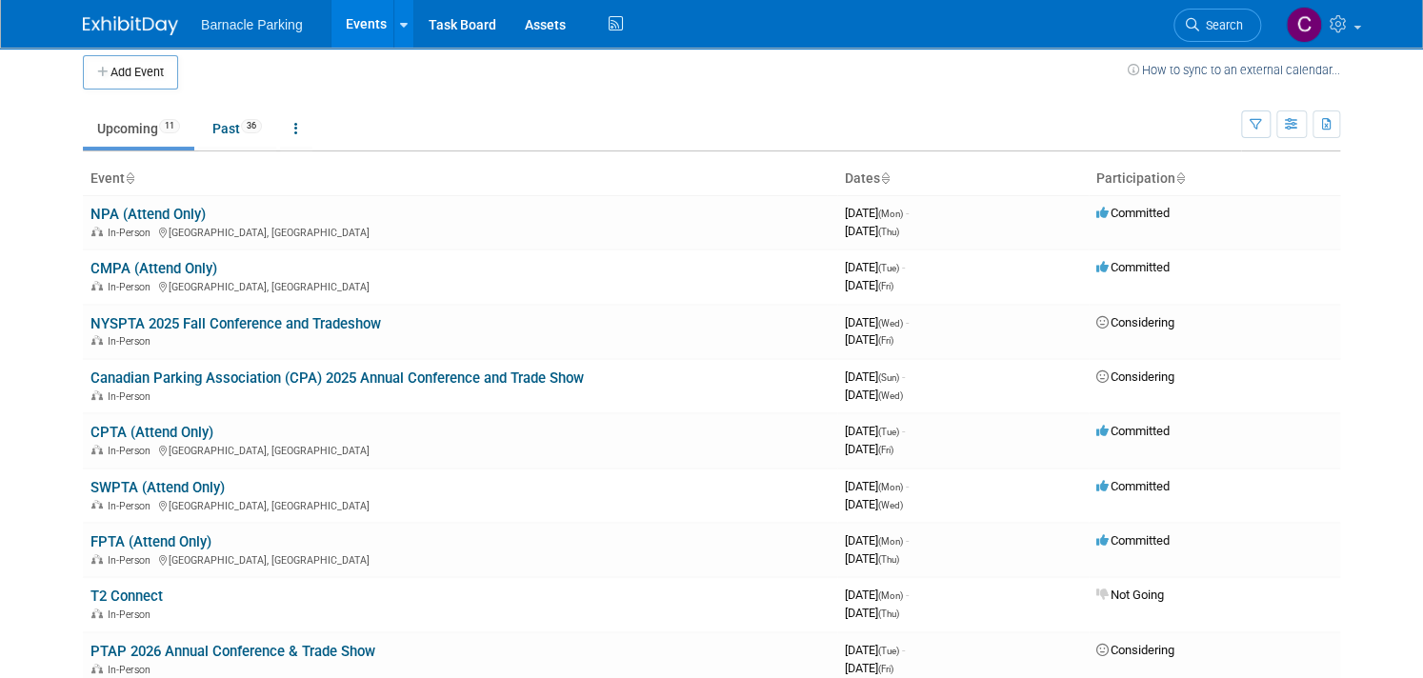
scroll to position [11, 0]
click at [238, 129] on link "Past 36" at bounding box center [237, 128] width 78 height 36
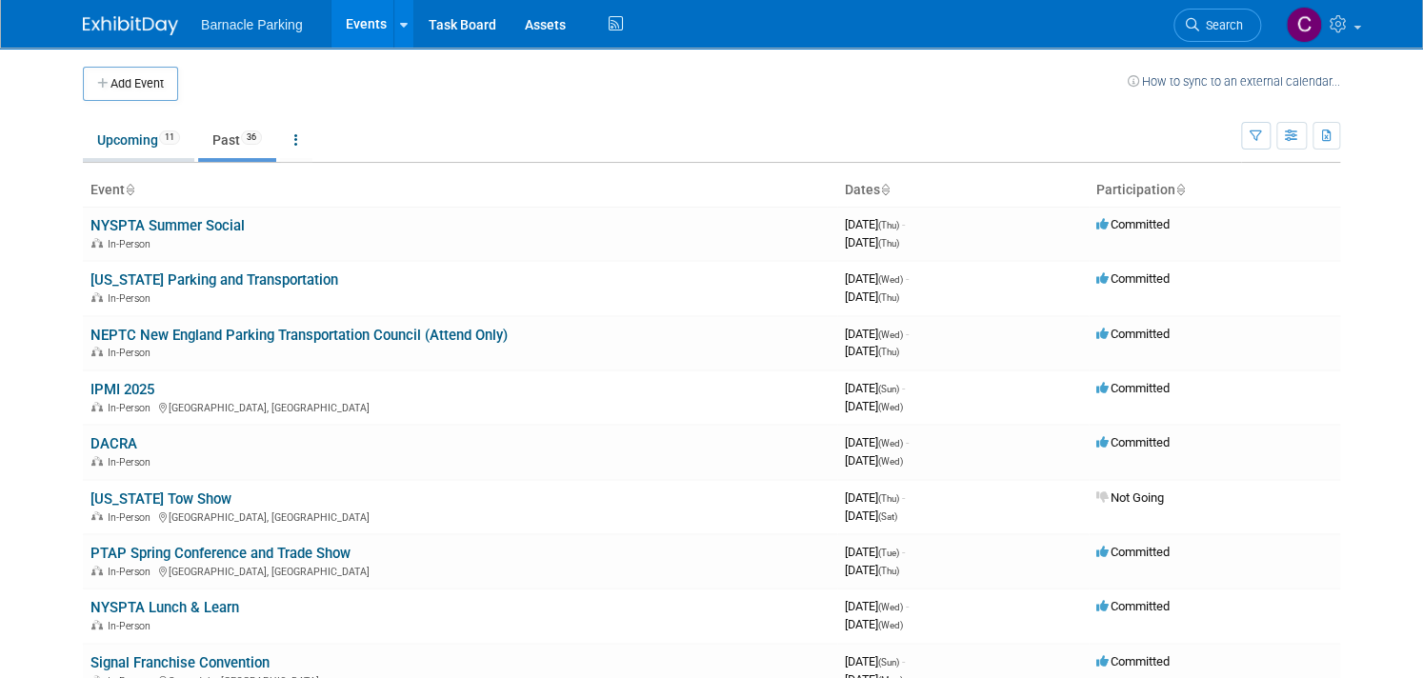
click at [118, 146] on link "Upcoming 11" at bounding box center [138, 140] width 111 height 36
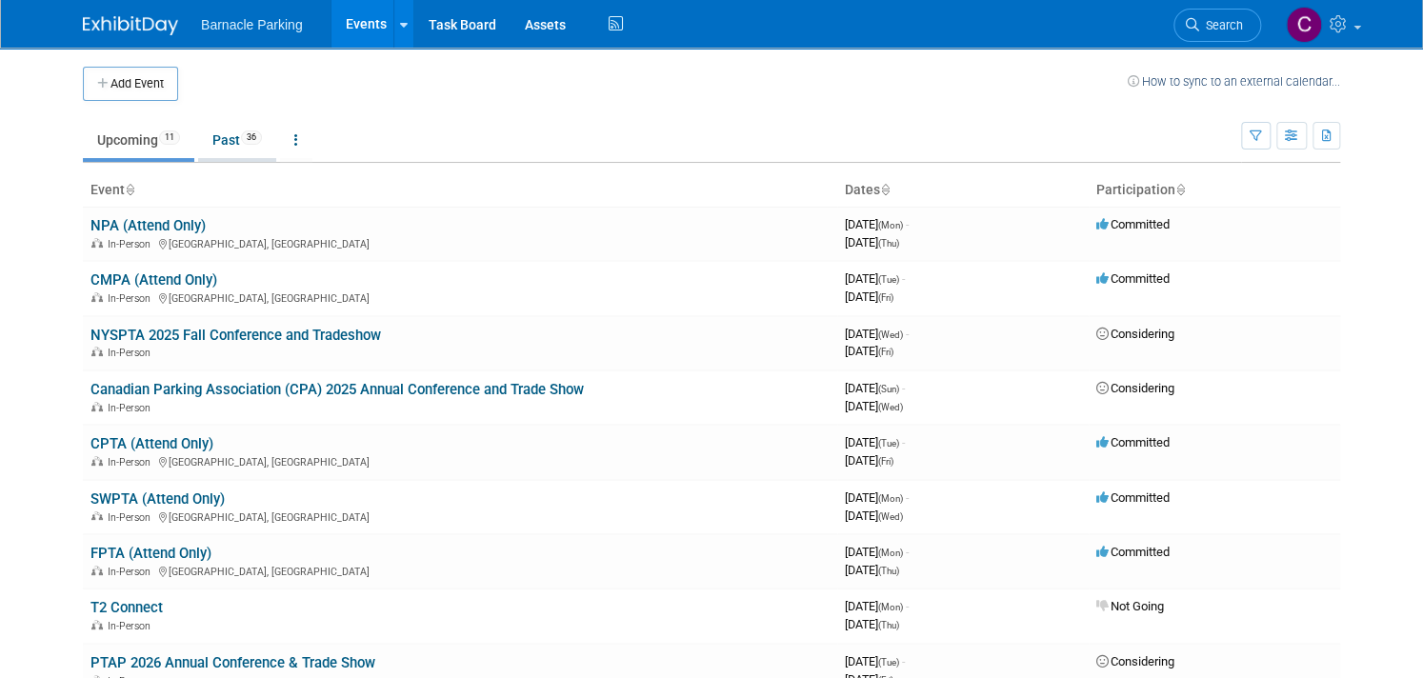
click at [229, 140] on link "Past 36" at bounding box center [237, 140] width 78 height 36
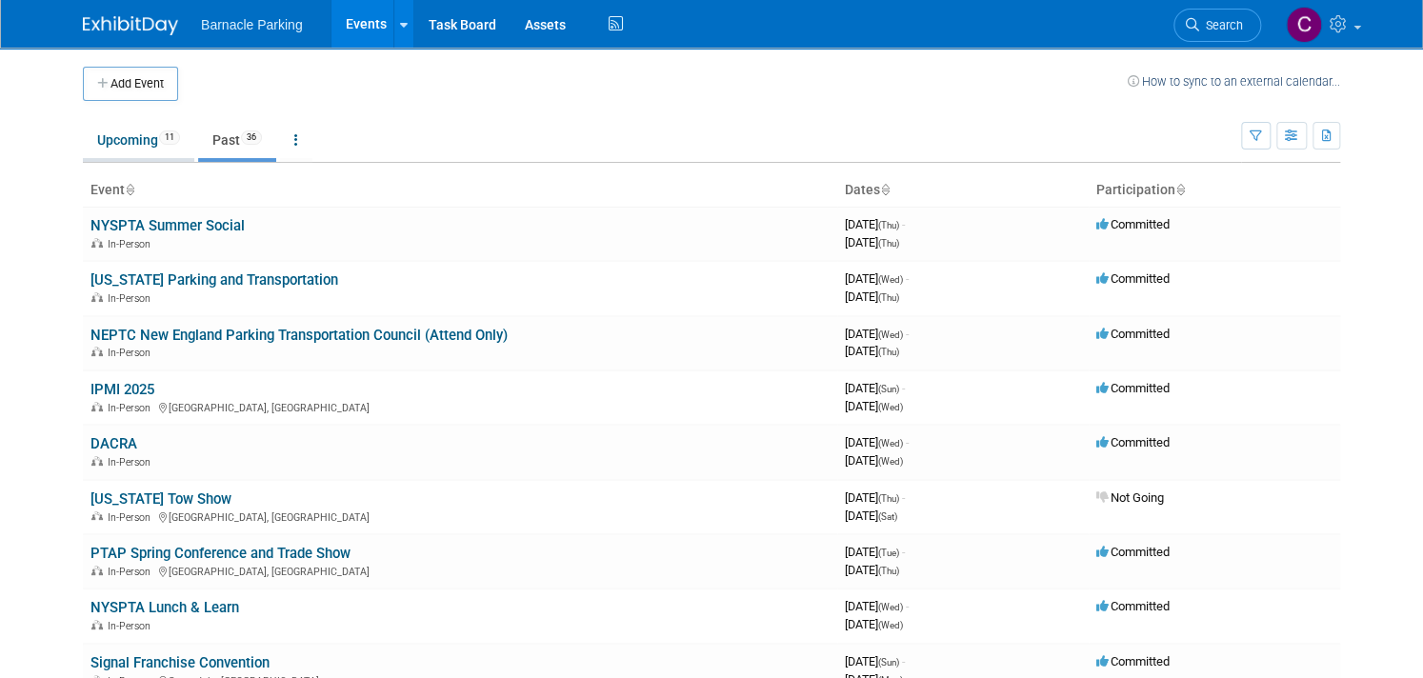
click at [102, 145] on link "Upcoming 11" at bounding box center [138, 140] width 111 height 36
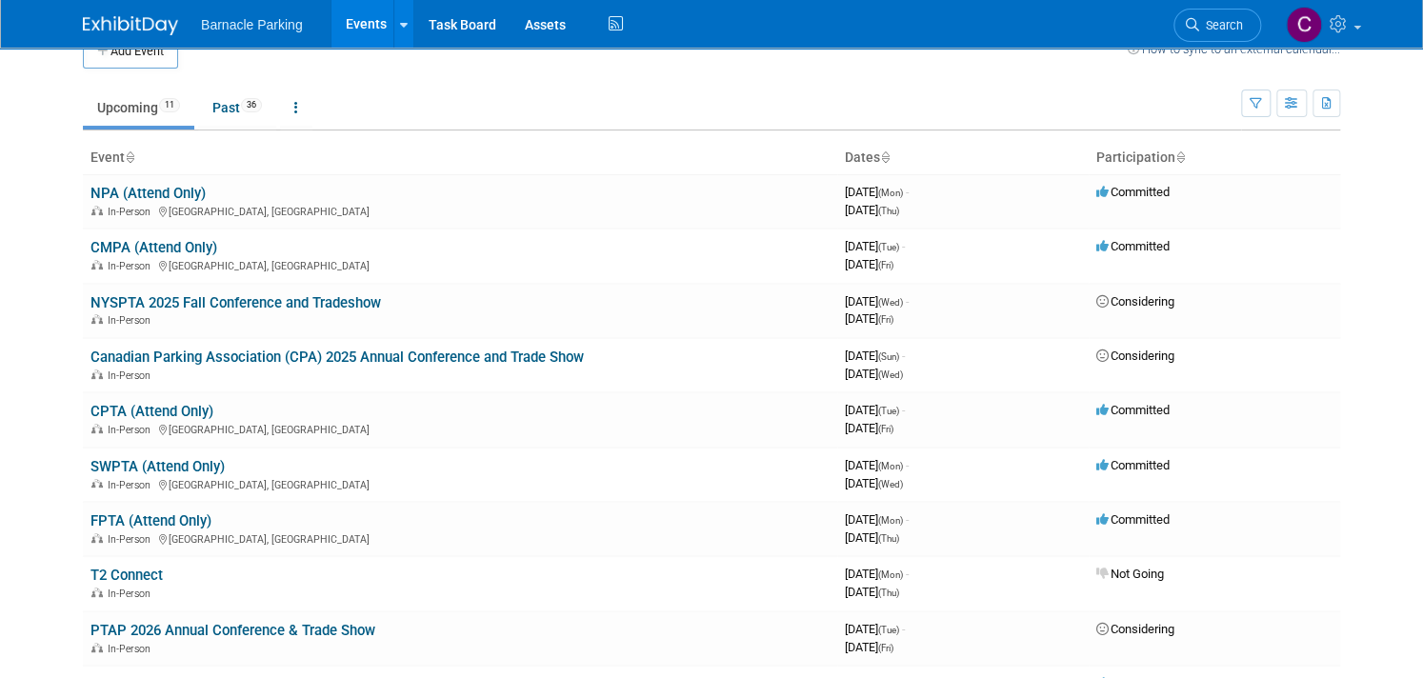
scroll to position [42, 0]
